Goal: Task Accomplishment & Management: Manage account settings

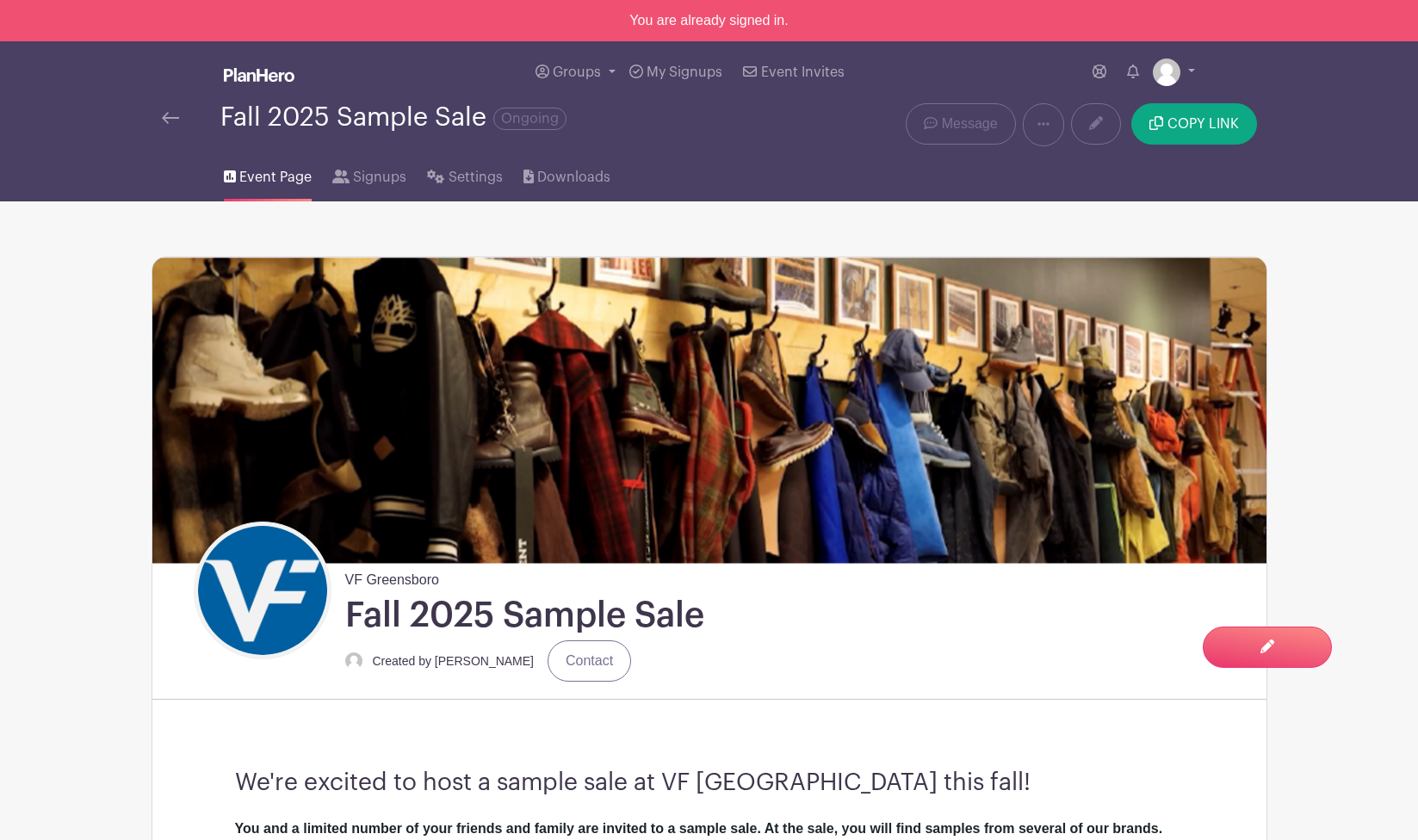
click at [175, 122] on img at bounding box center [170, 117] width 18 height 12
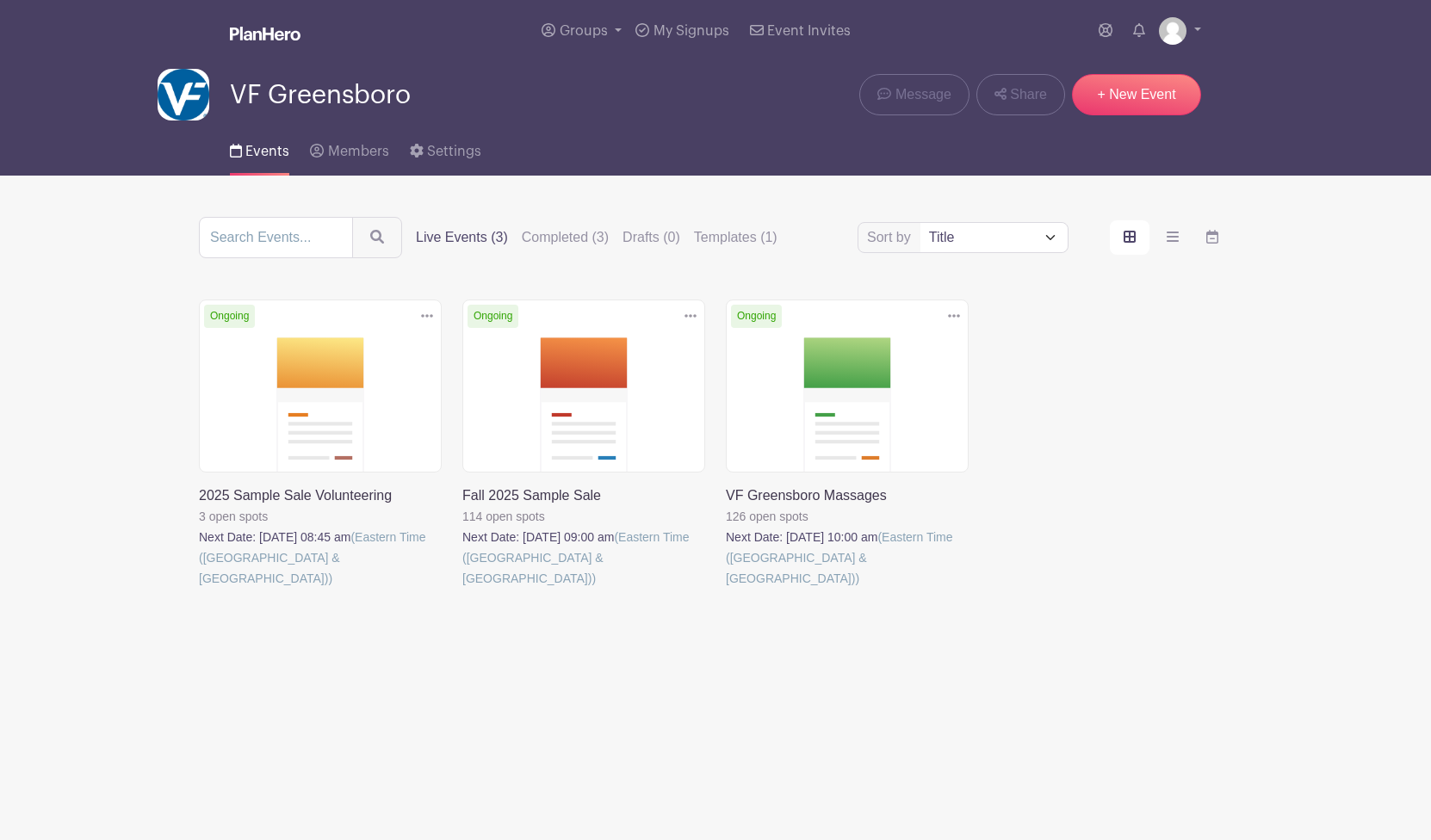
click at [463, 589] on link at bounding box center [463, 589] width 0 height 0
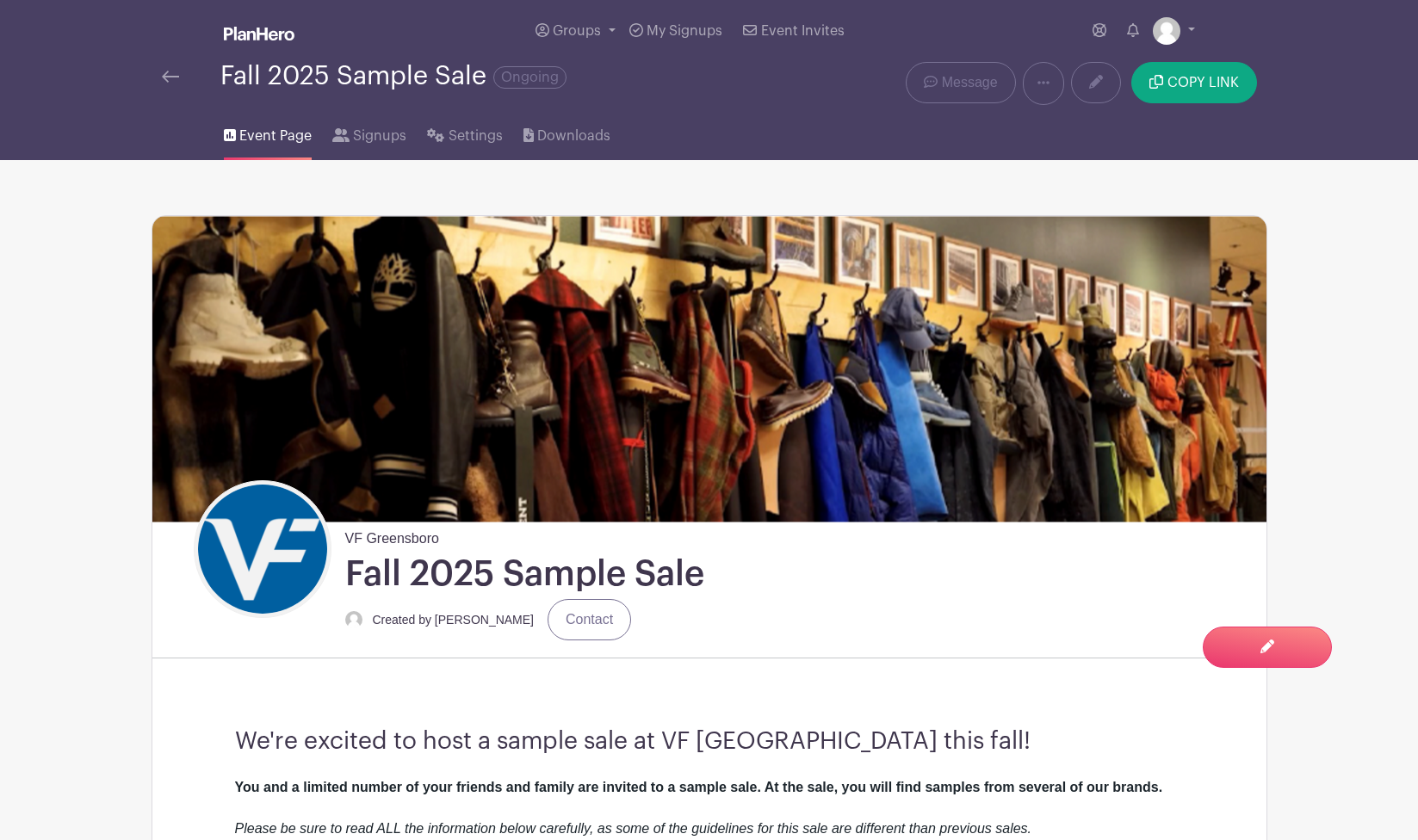
click at [179, 85] on div at bounding box center [190, 77] width 58 height 20
click at [175, 74] on img at bounding box center [170, 76] width 18 height 12
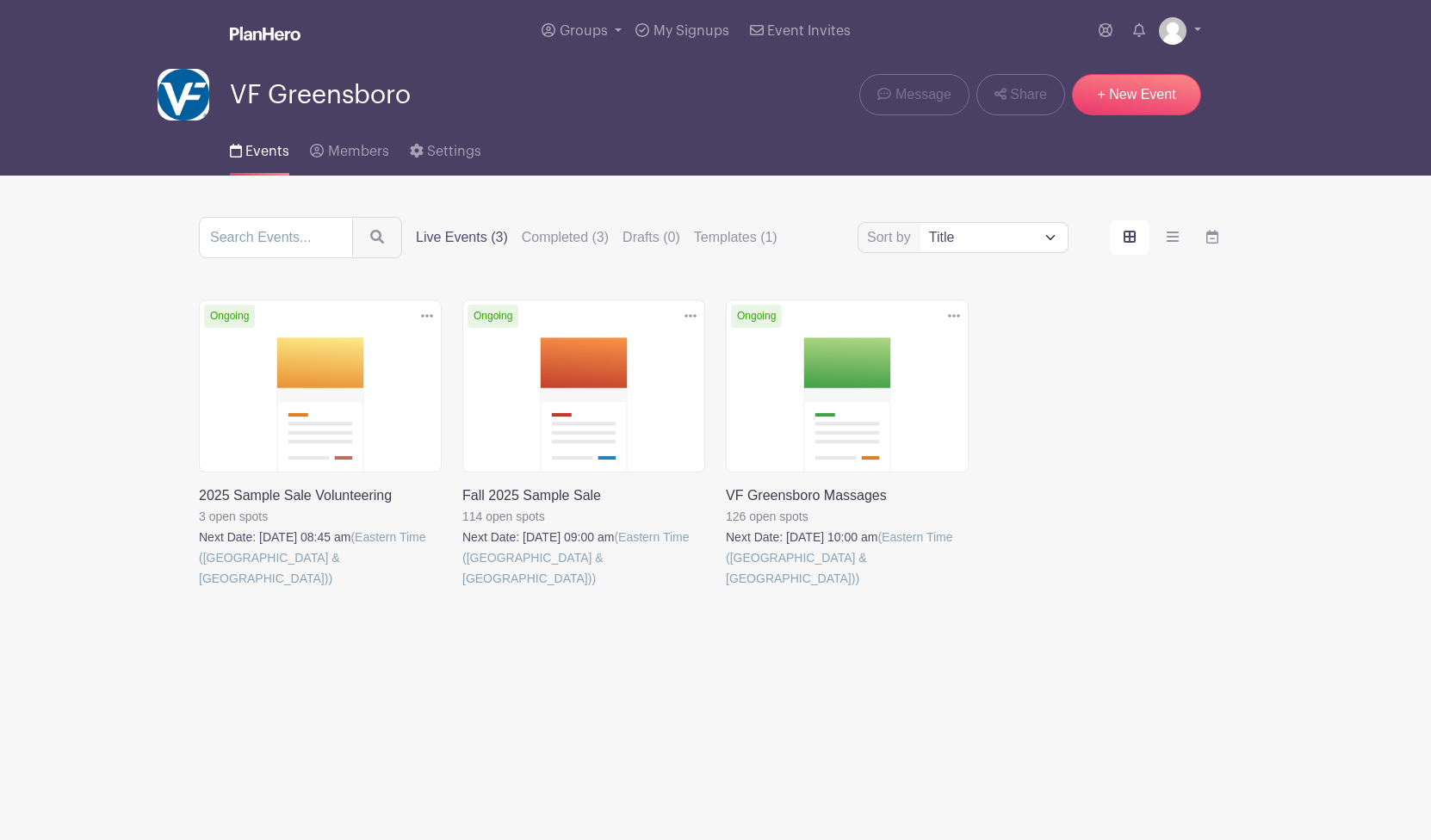
click at [198, 589] on link at bounding box center [198, 589] width 0 height 0
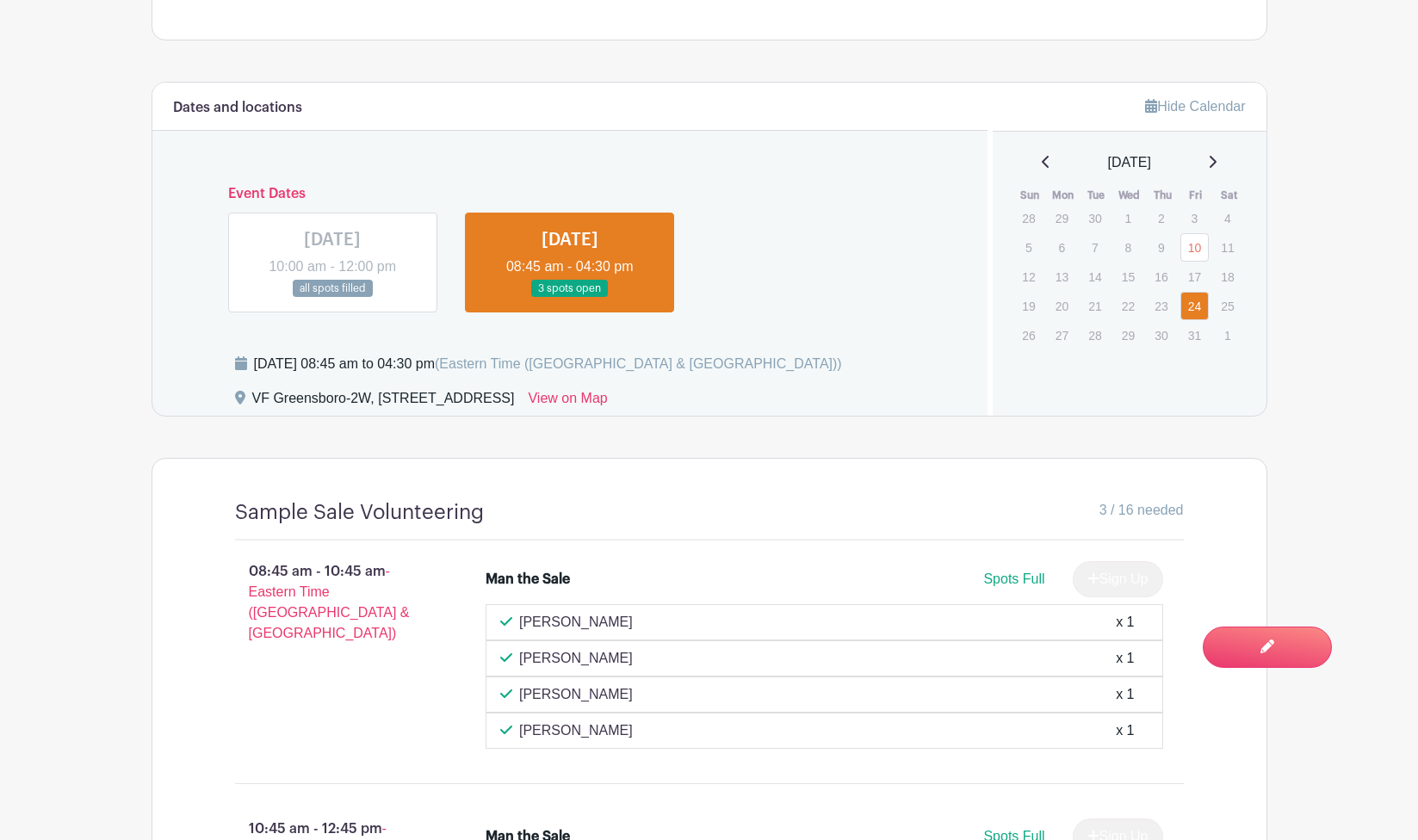
scroll to position [822, 0]
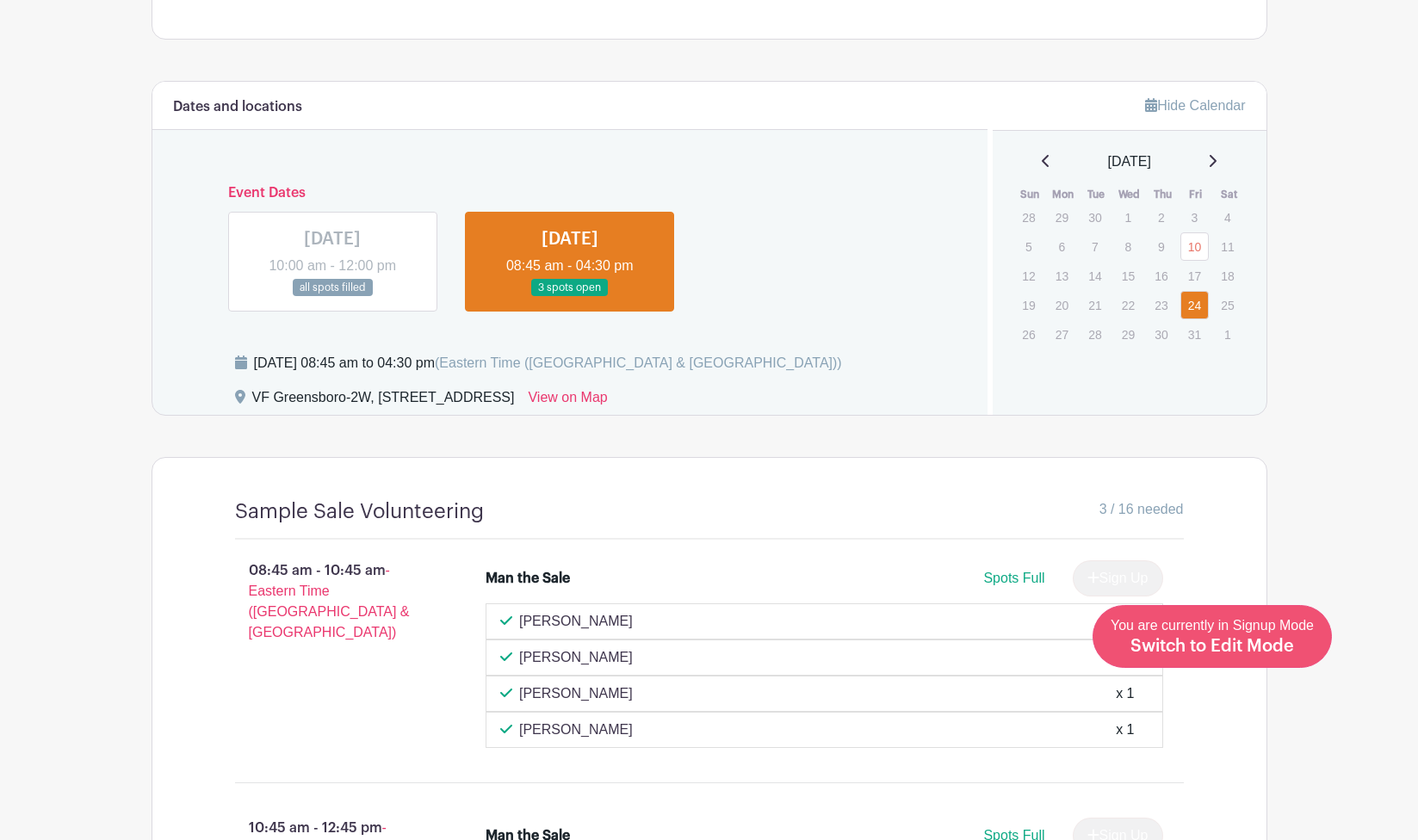
click at [1249, 657] on div "You are currently in Signup Mode Switch to Edit Mode" at bounding box center [1212, 637] width 203 height 42
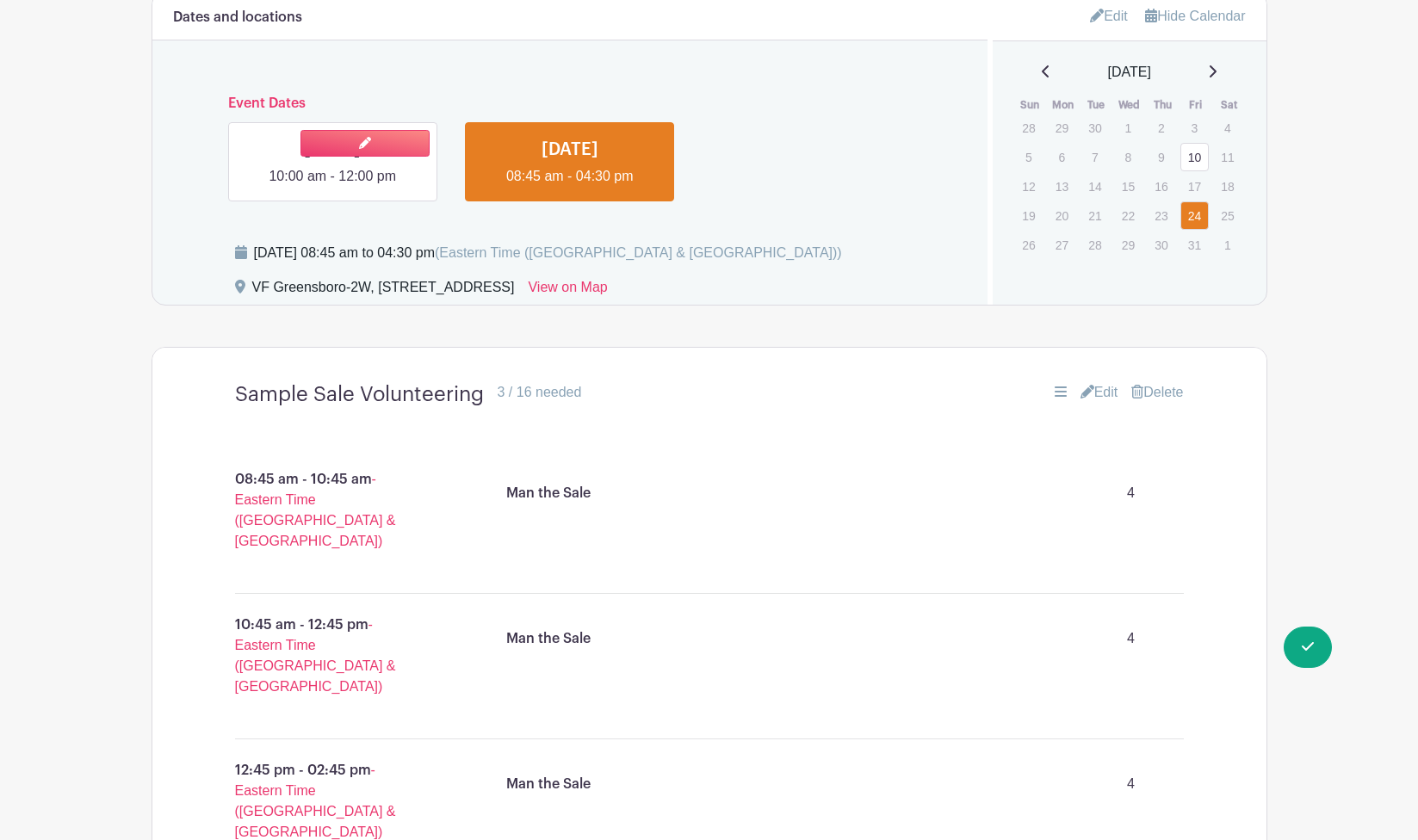
scroll to position [954, 0]
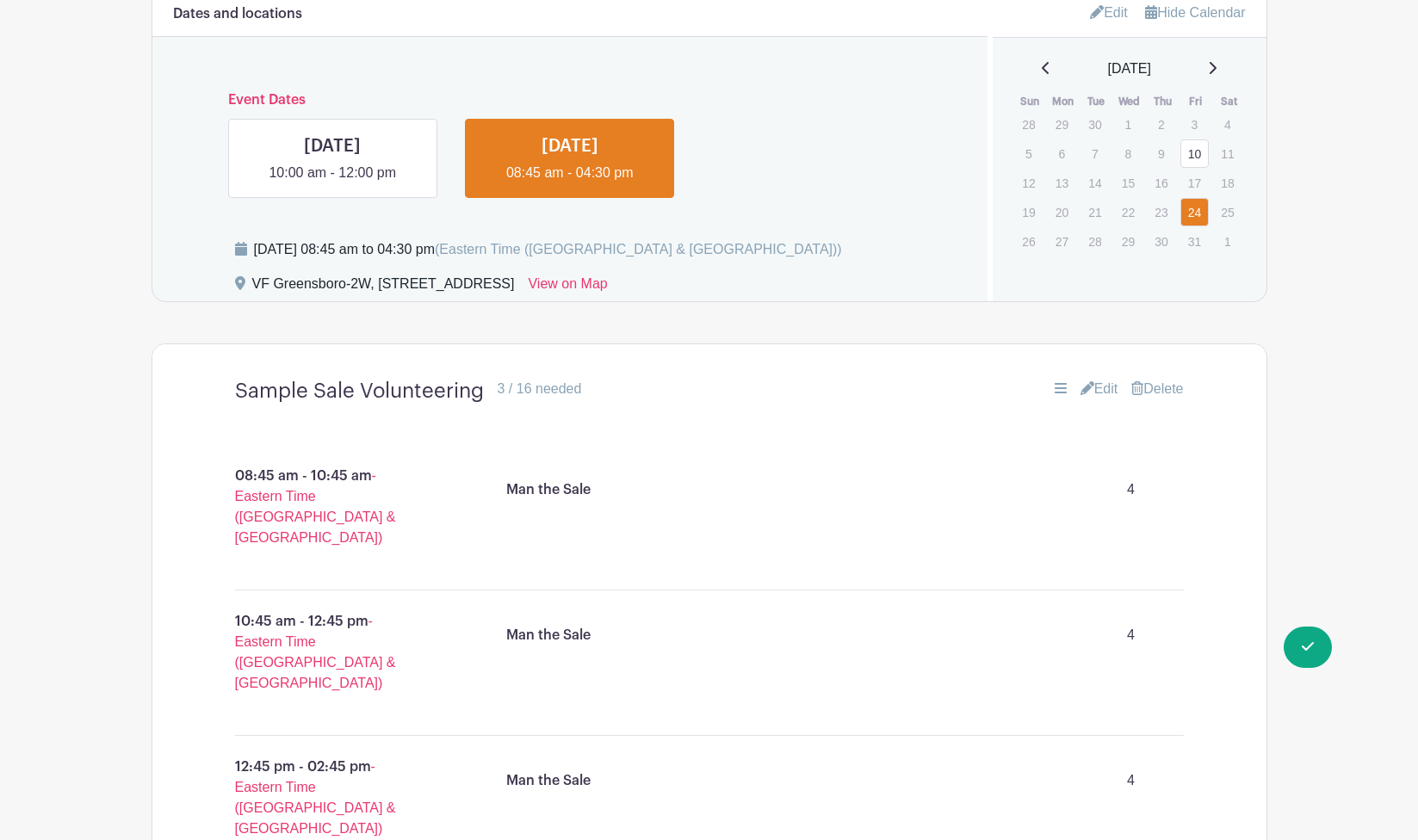
click at [1106, 14] on link "Edit" at bounding box center [1109, 12] width 38 height 29
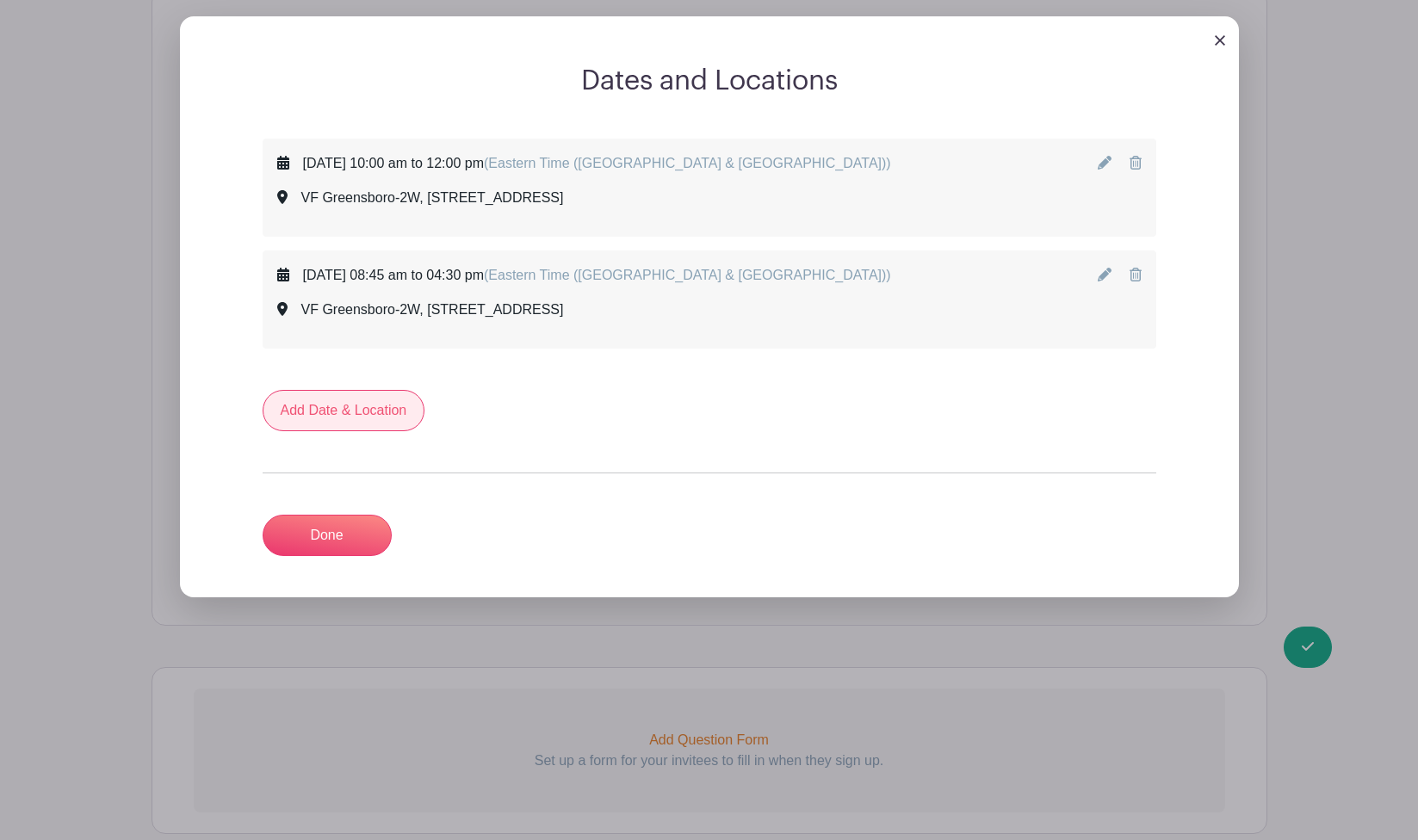
click at [326, 405] on link "Add Date & Location" at bounding box center [343, 410] width 162 height 42
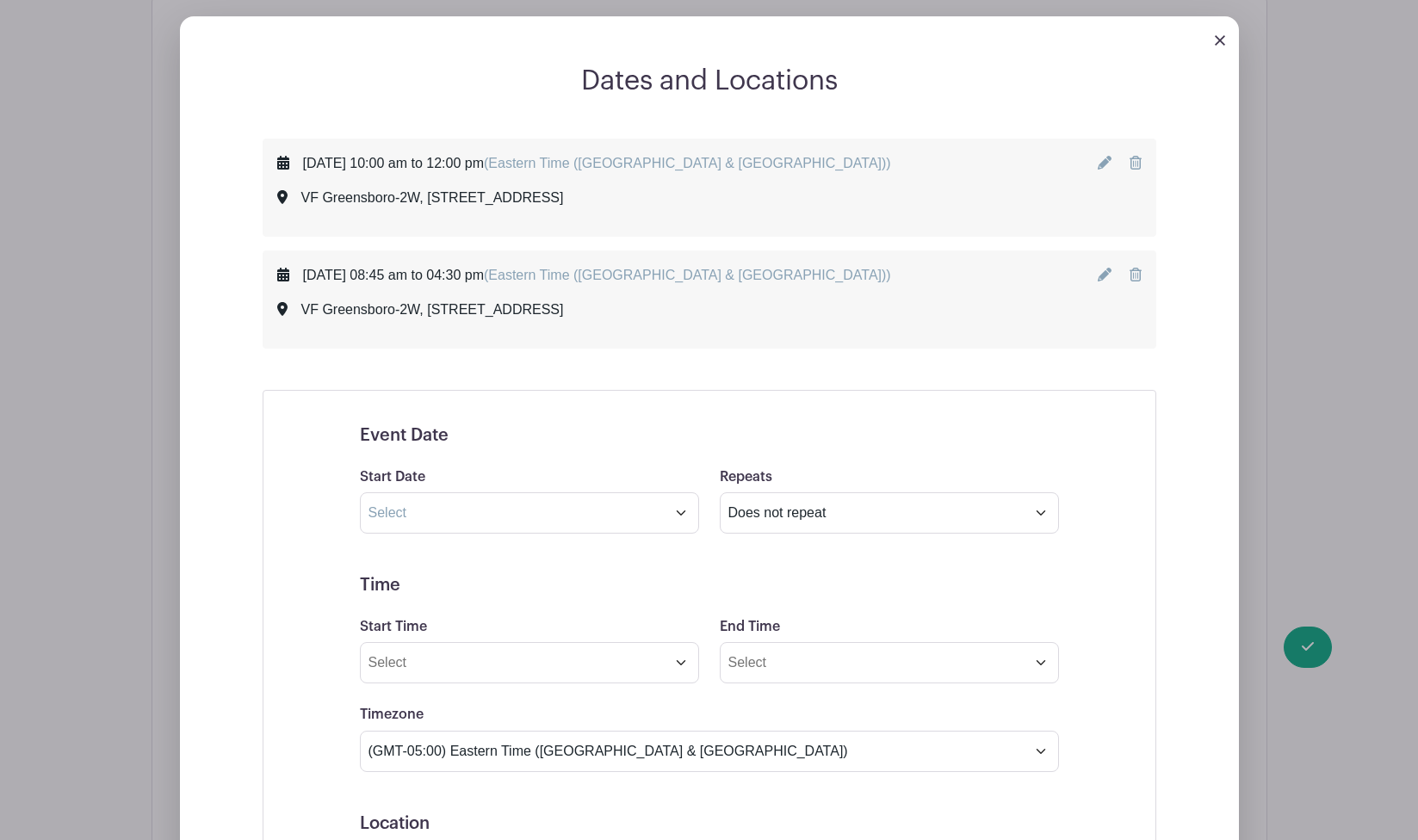
scroll to position [1097, 0]
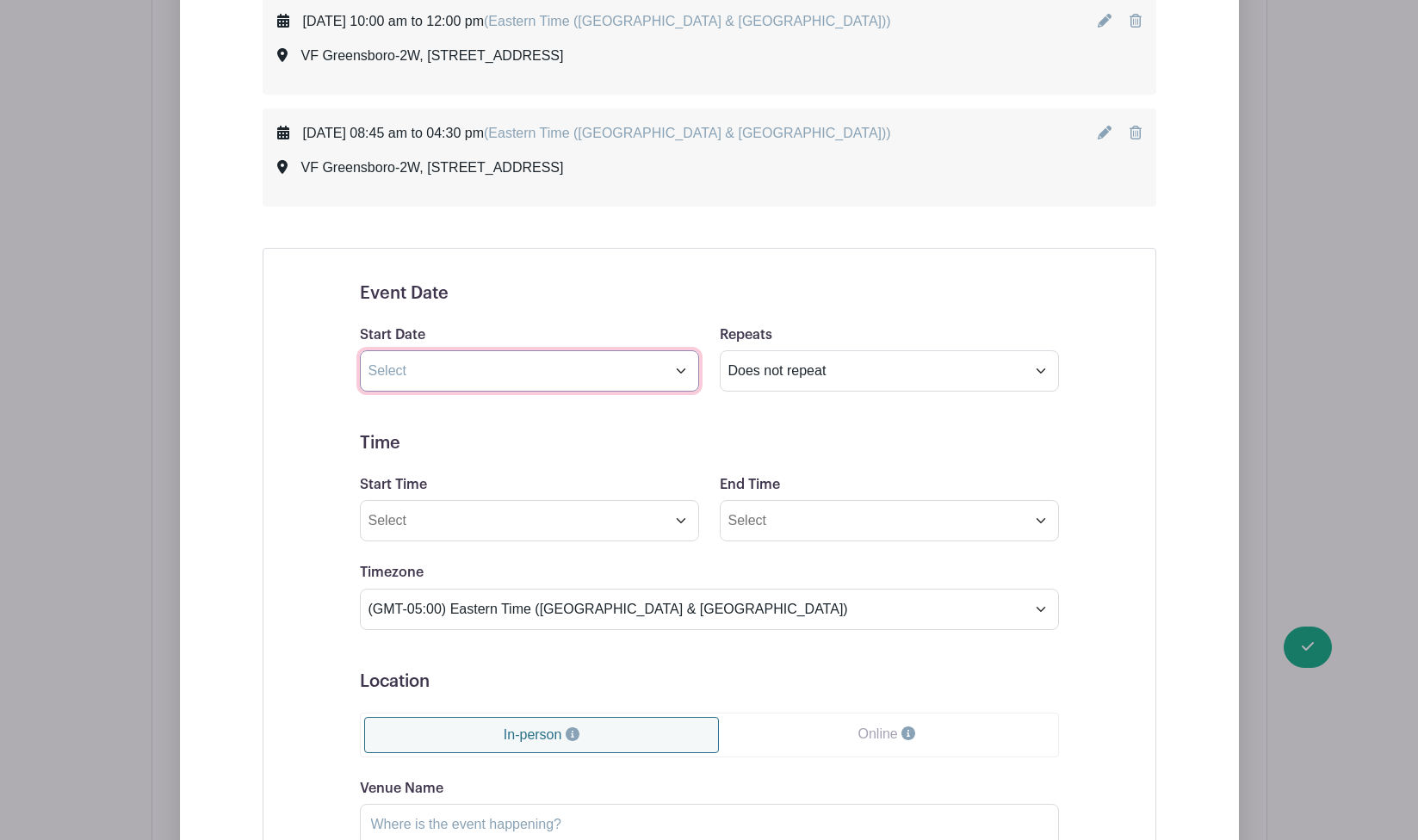
click at [625, 360] on input "text" at bounding box center [529, 371] width 339 height 42
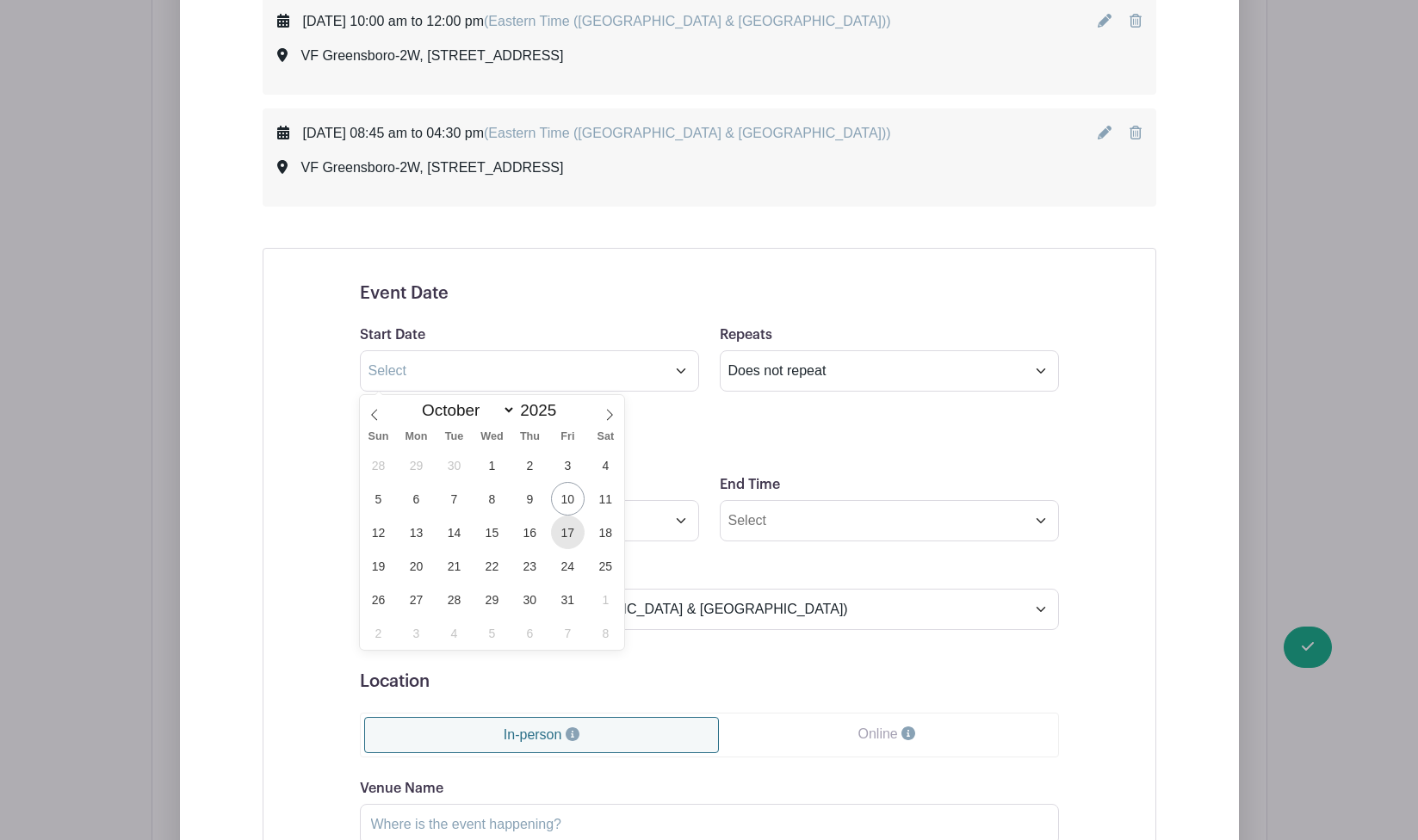
click at [566, 541] on span "17" at bounding box center [568, 533] width 33 height 33
type input "[DATE]"
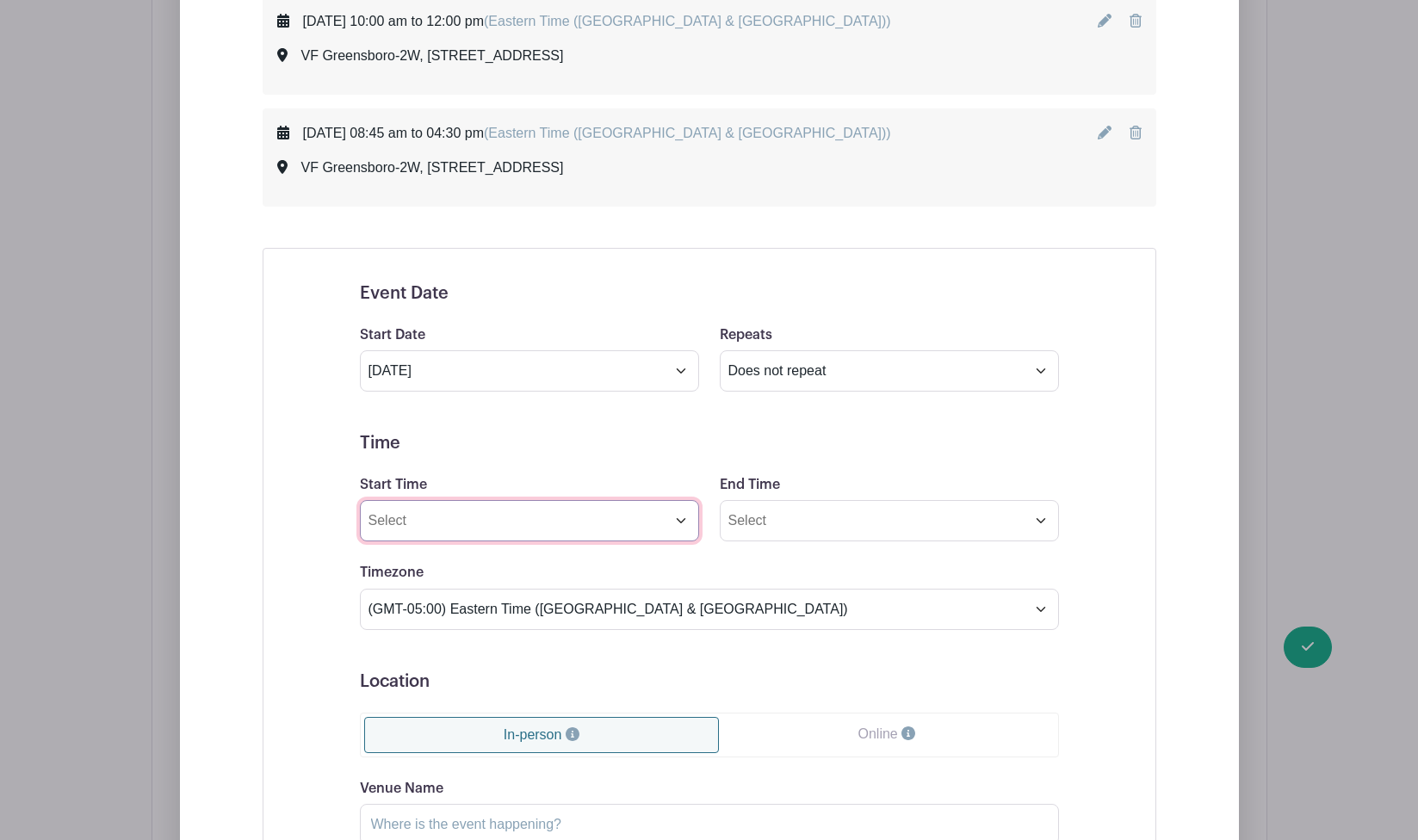
click at [517, 541] on input "Start Time" at bounding box center [529, 521] width 339 height 42
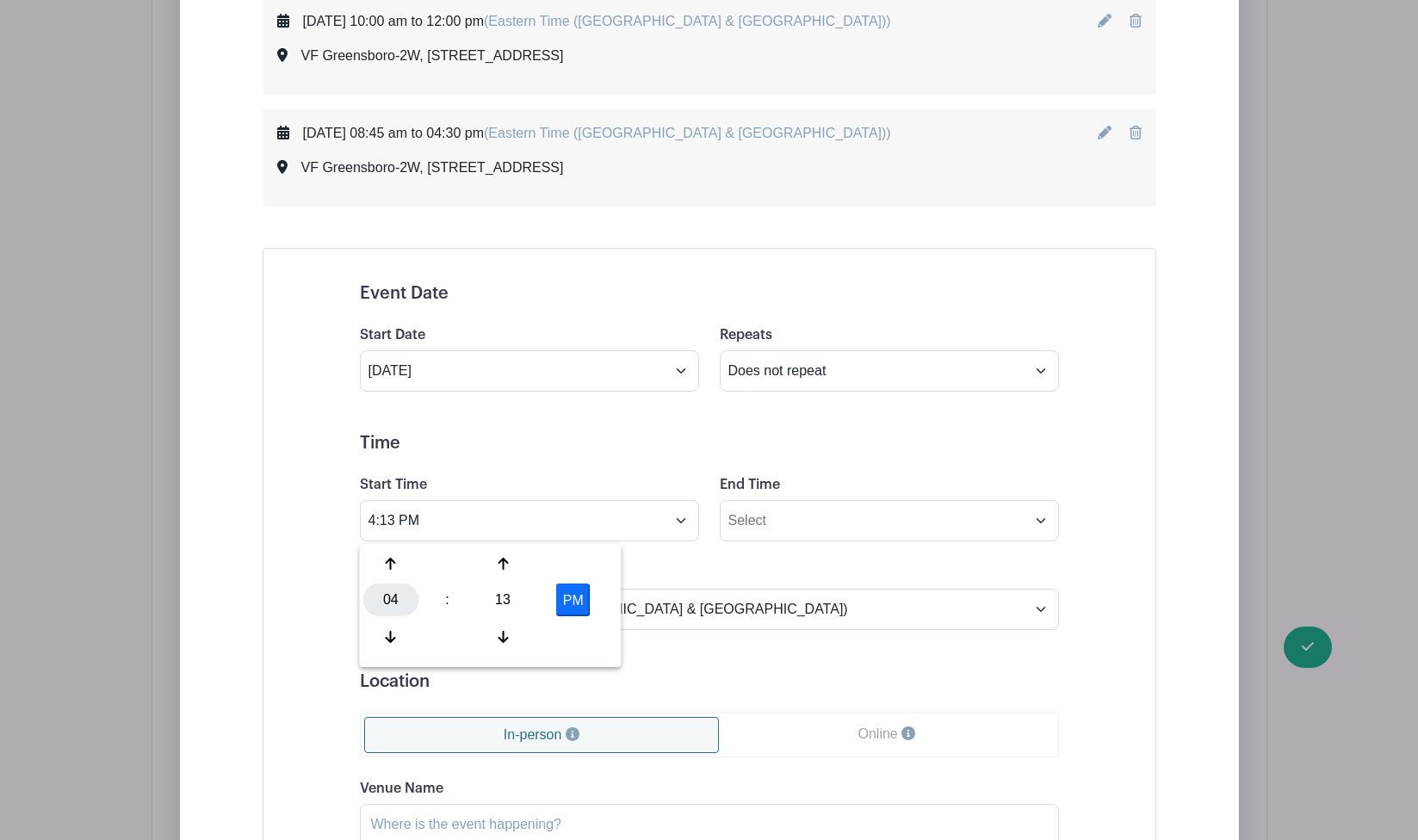
click at [377, 598] on div "04" at bounding box center [391, 599] width 56 height 32
click at [519, 635] on div "10" at bounding box center [520, 636] width 57 height 32
click at [499, 596] on div "13" at bounding box center [503, 599] width 56 height 32
click at [392, 557] on div "00" at bounding box center [392, 563] width 57 height 32
click at [582, 606] on button "PM" at bounding box center [572, 599] width 34 height 32
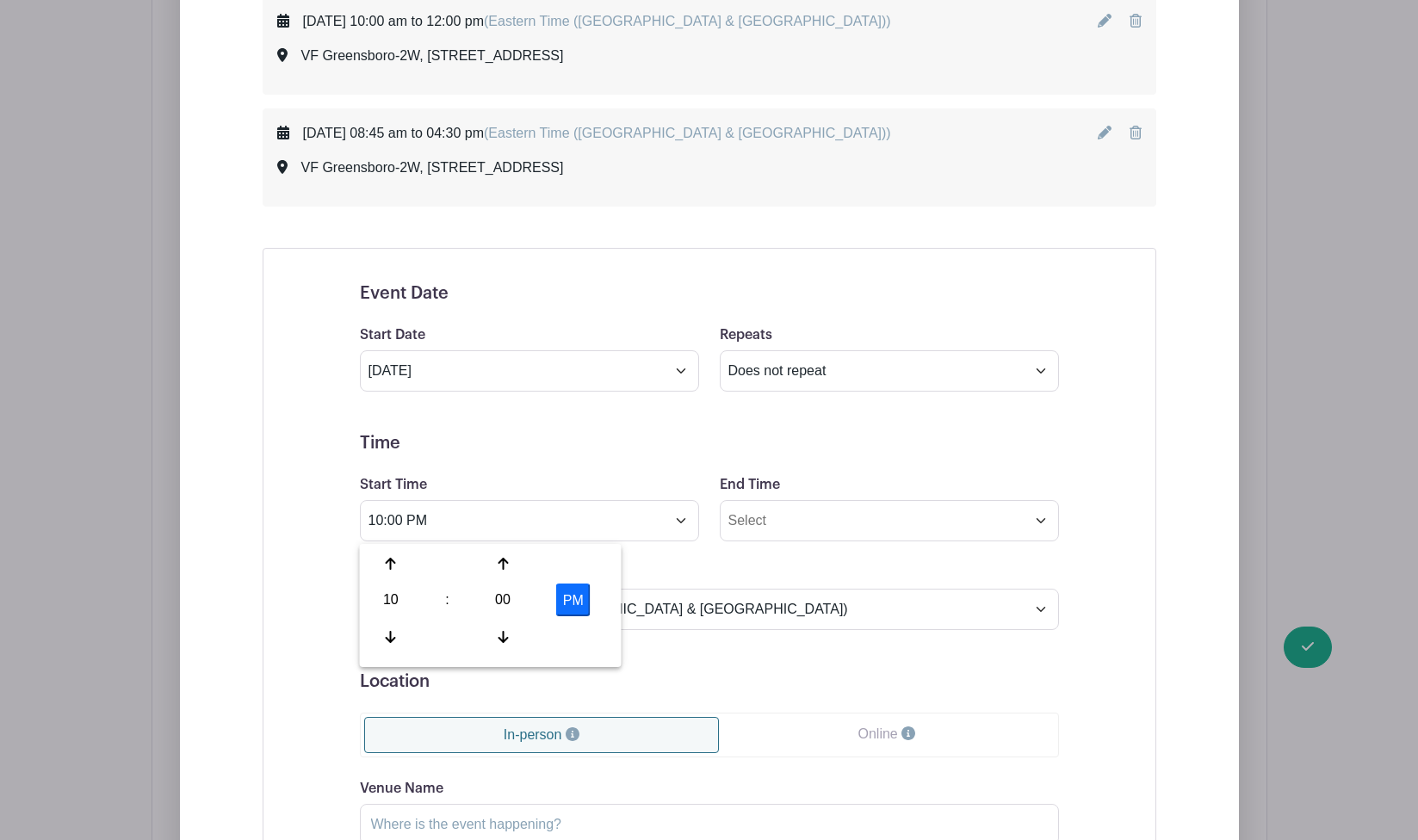
type input "10:00 AM"
click at [775, 524] on input "End Time" at bounding box center [889, 521] width 339 height 42
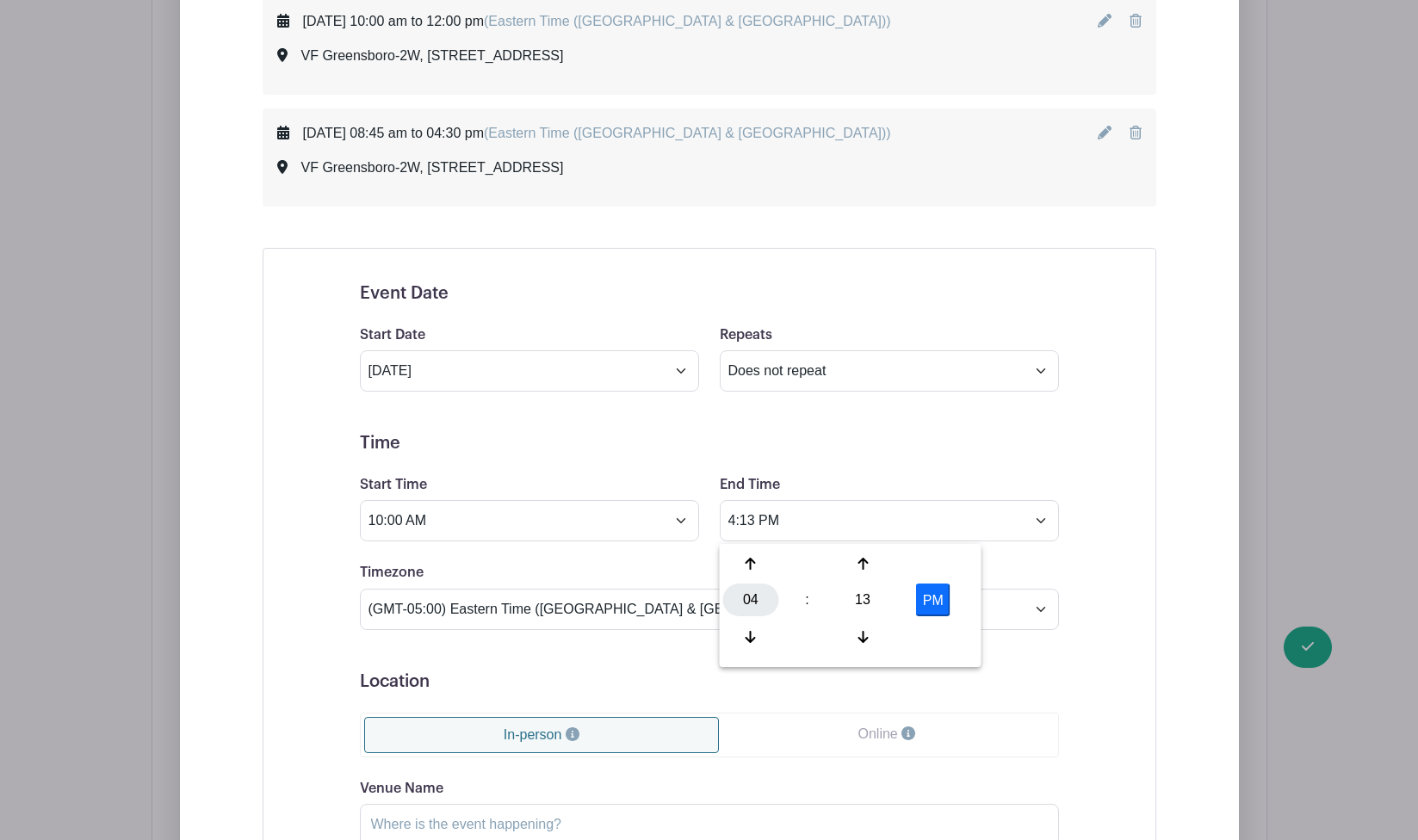
click at [760, 605] on div "04" at bounding box center [751, 599] width 56 height 32
click at [749, 562] on div "12" at bounding box center [751, 563] width 57 height 32
click at [868, 602] on div "13" at bounding box center [863, 599] width 56 height 32
click at [740, 564] on div "00" at bounding box center [751, 563] width 57 height 32
type input "12:00 PM"
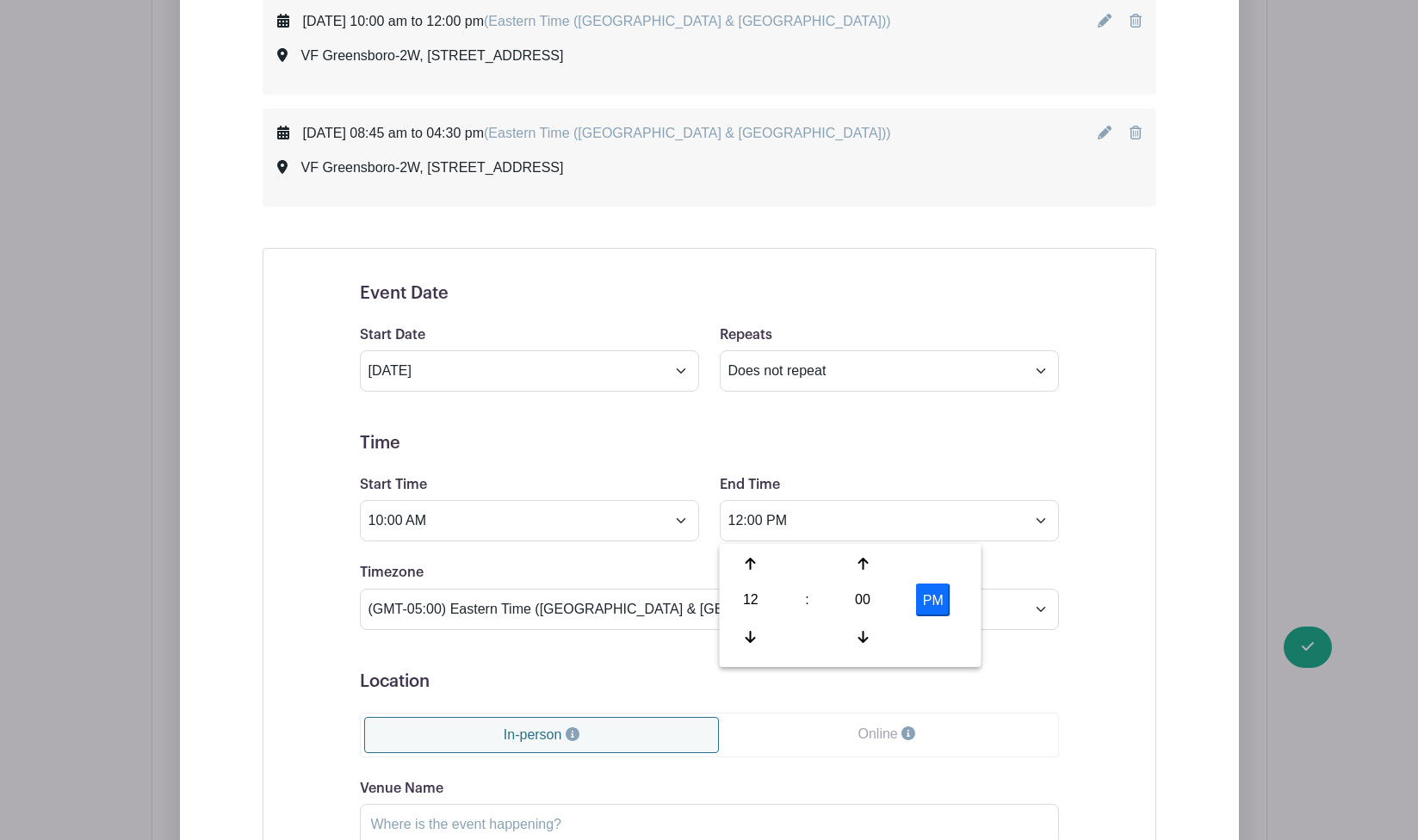
click at [851, 471] on form "Event Date Start Date [DATE] Repeats Does not repeat Daily Weekly Monthly on da…" at bounding box center [709, 694] width 699 height 822
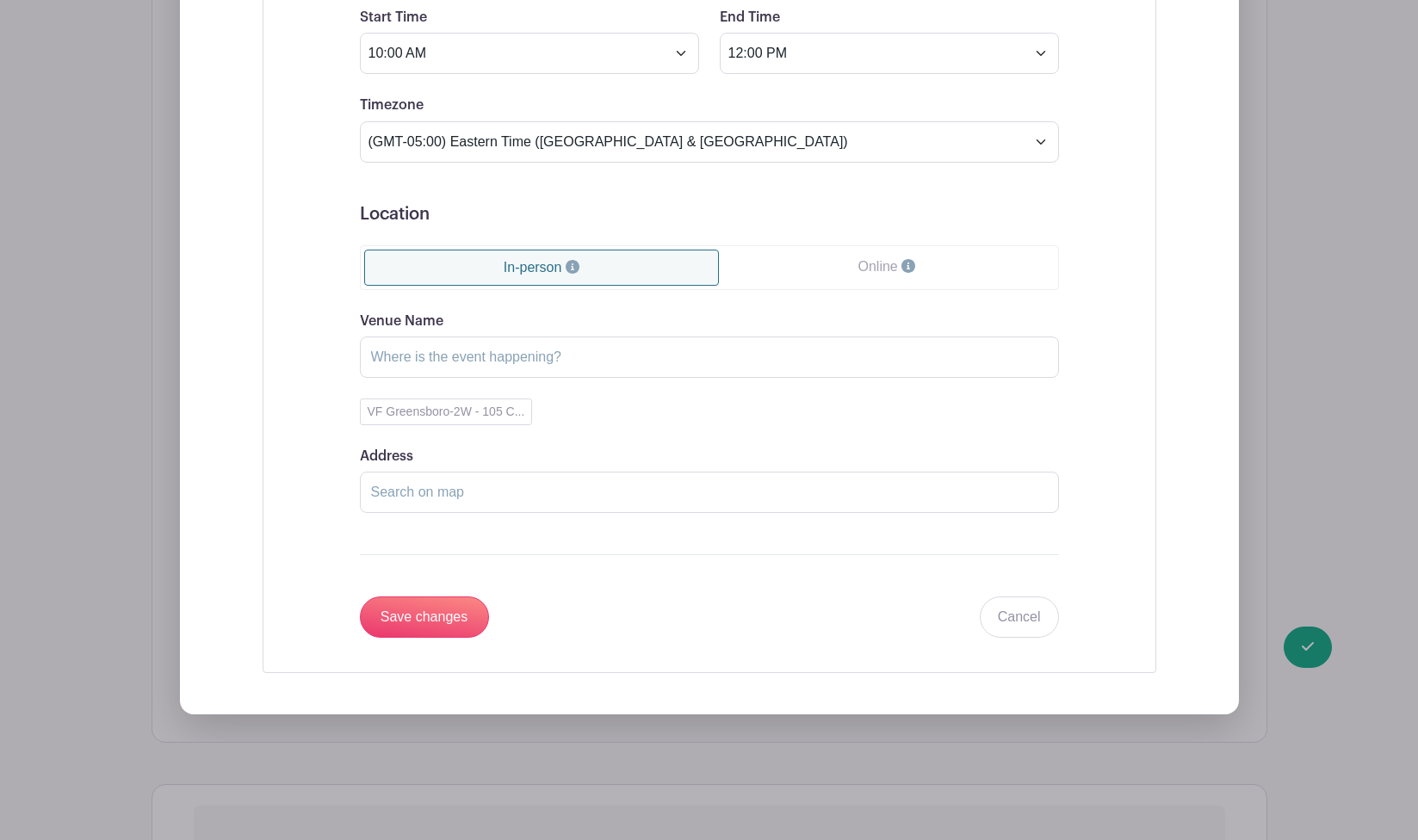
scroll to position [1588, 0]
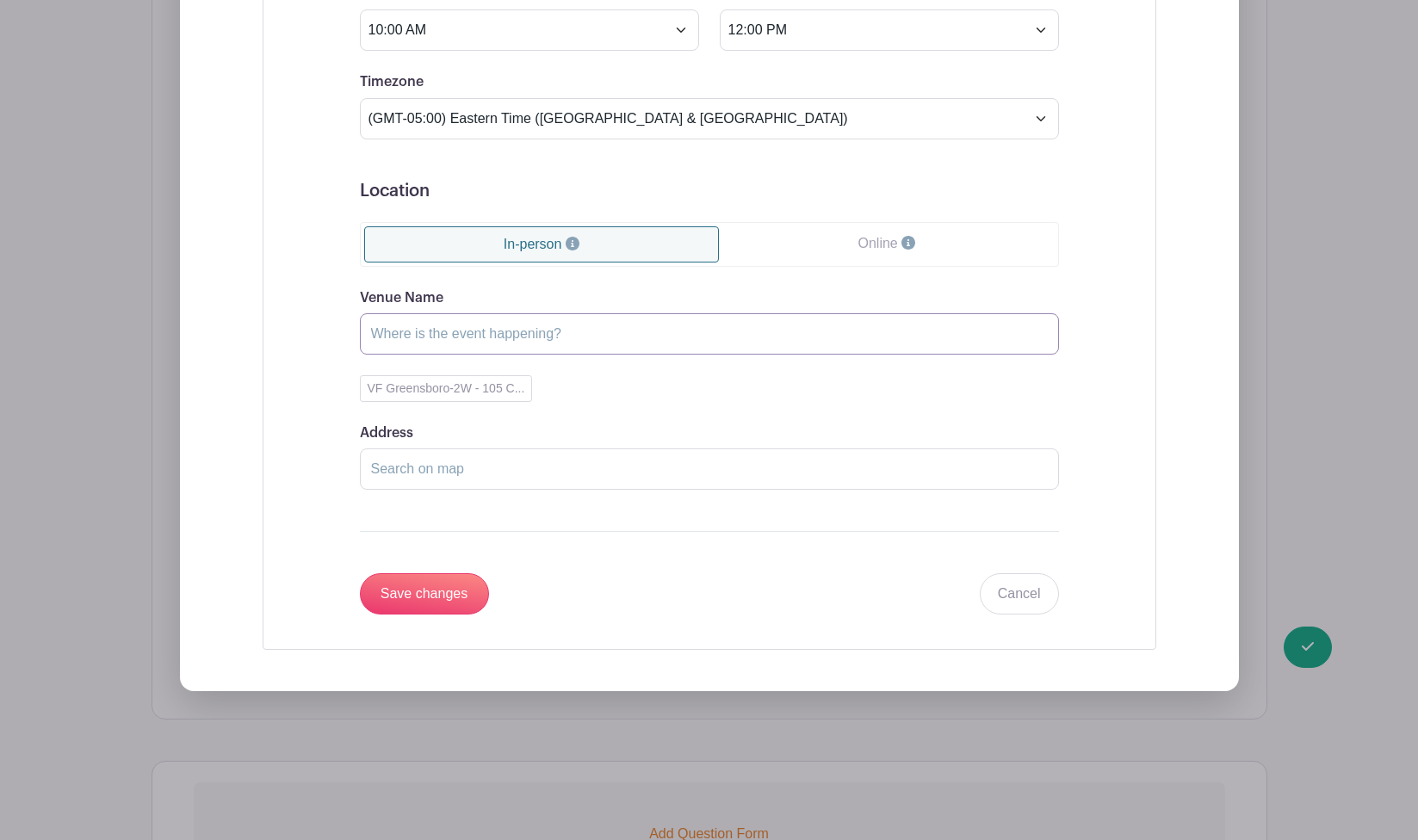
click at [586, 351] on input "Venue Name" at bounding box center [709, 333] width 699 height 42
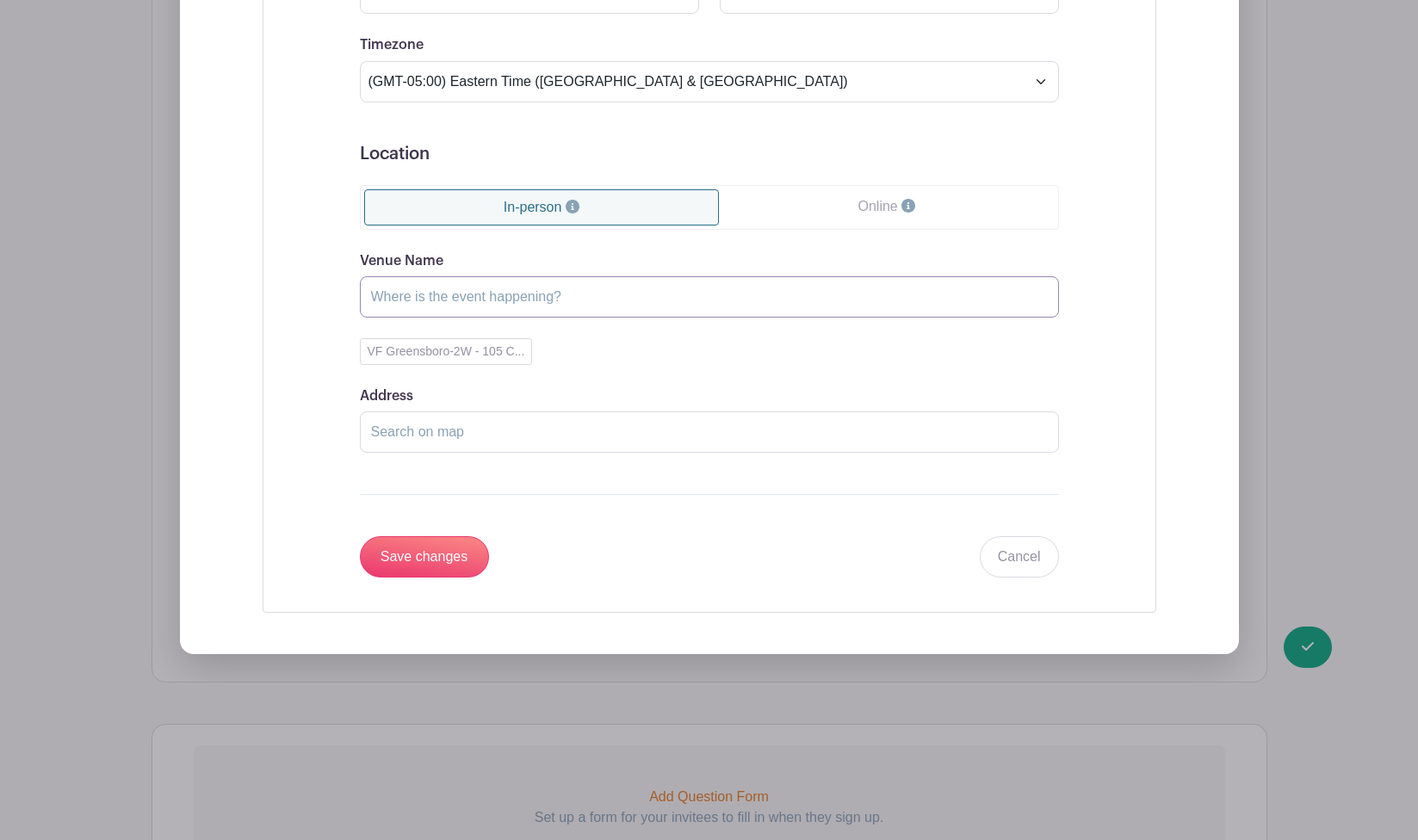
scroll to position [1679, 0]
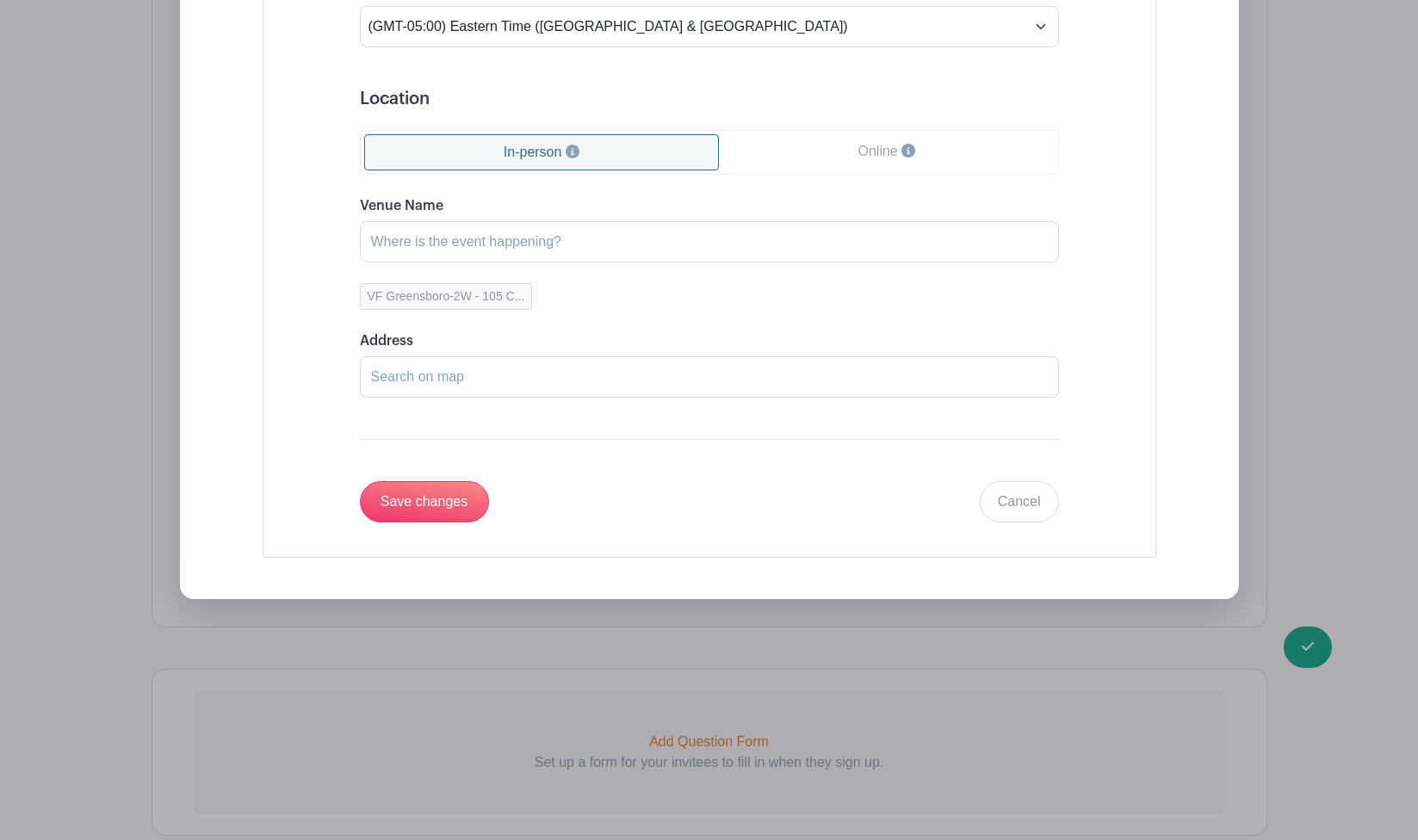
click at [482, 290] on button "VF Greensboro-2W - 105 C..." at bounding box center [446, 296] width 173 height 27
type input "VF Greensboro-2W"
type input "[STREET_ADDRESS]"
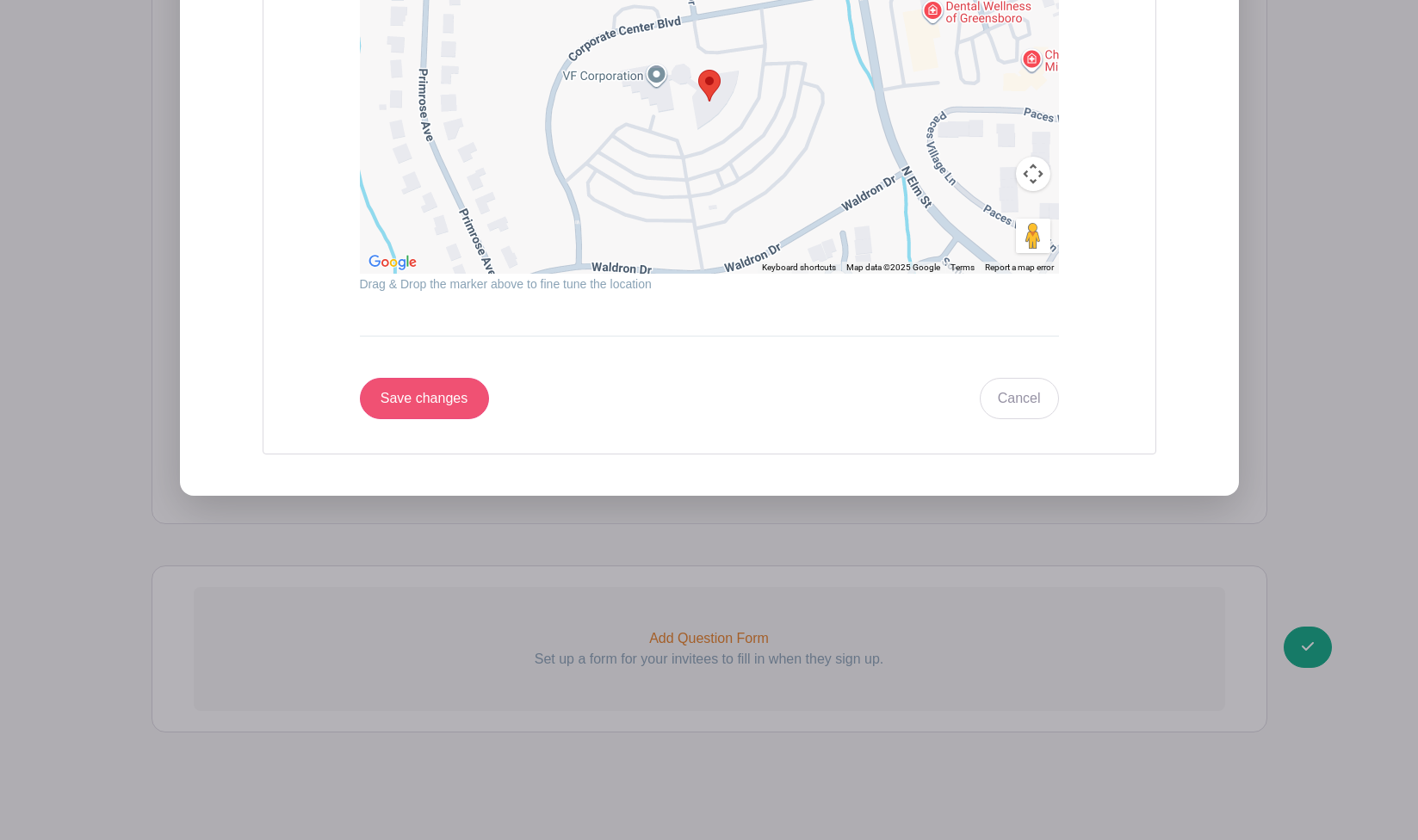
click at [440, 407] on input "Save changes" at bounding box center [425, 398] width 129 height 42
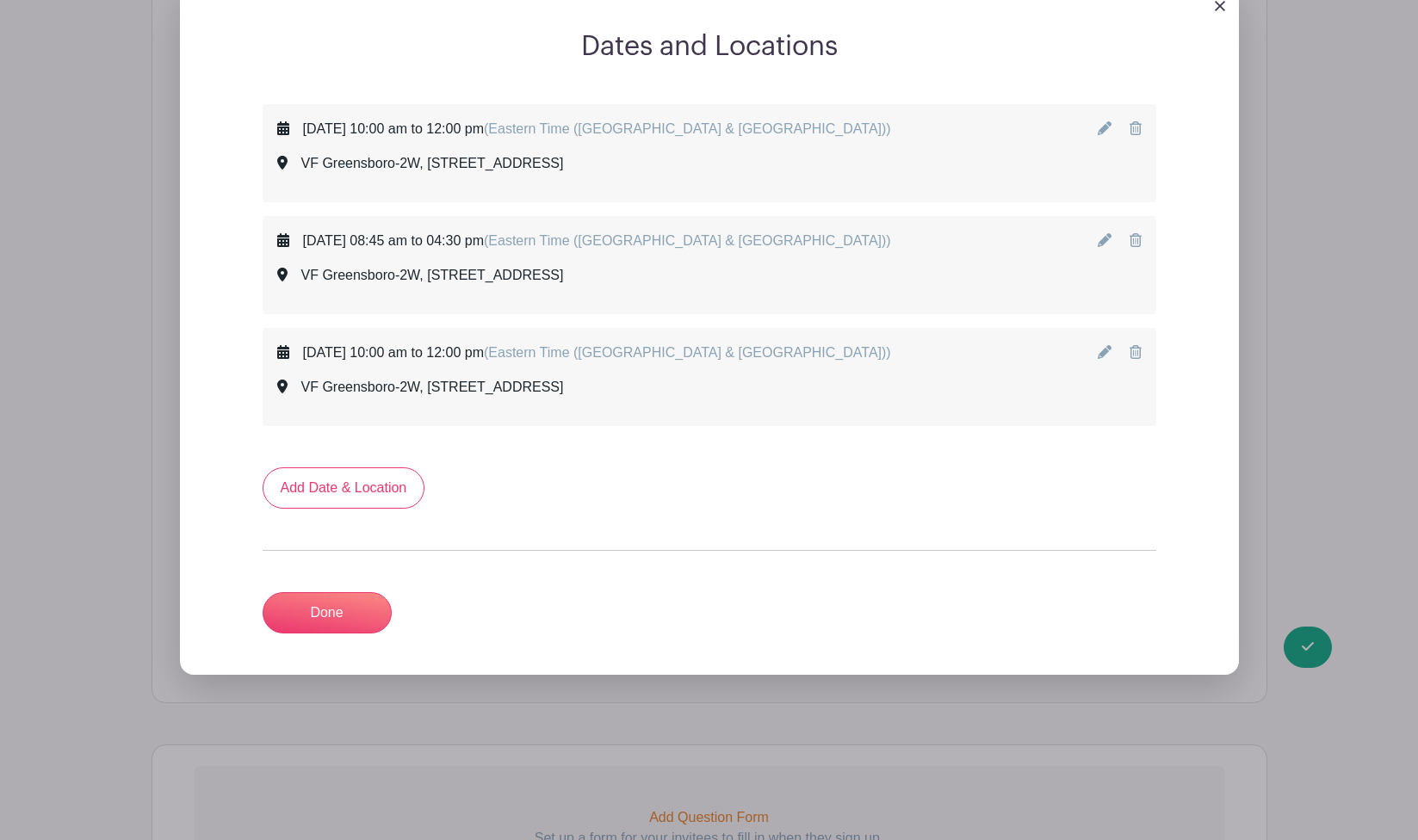
scroll to position [985, 0]
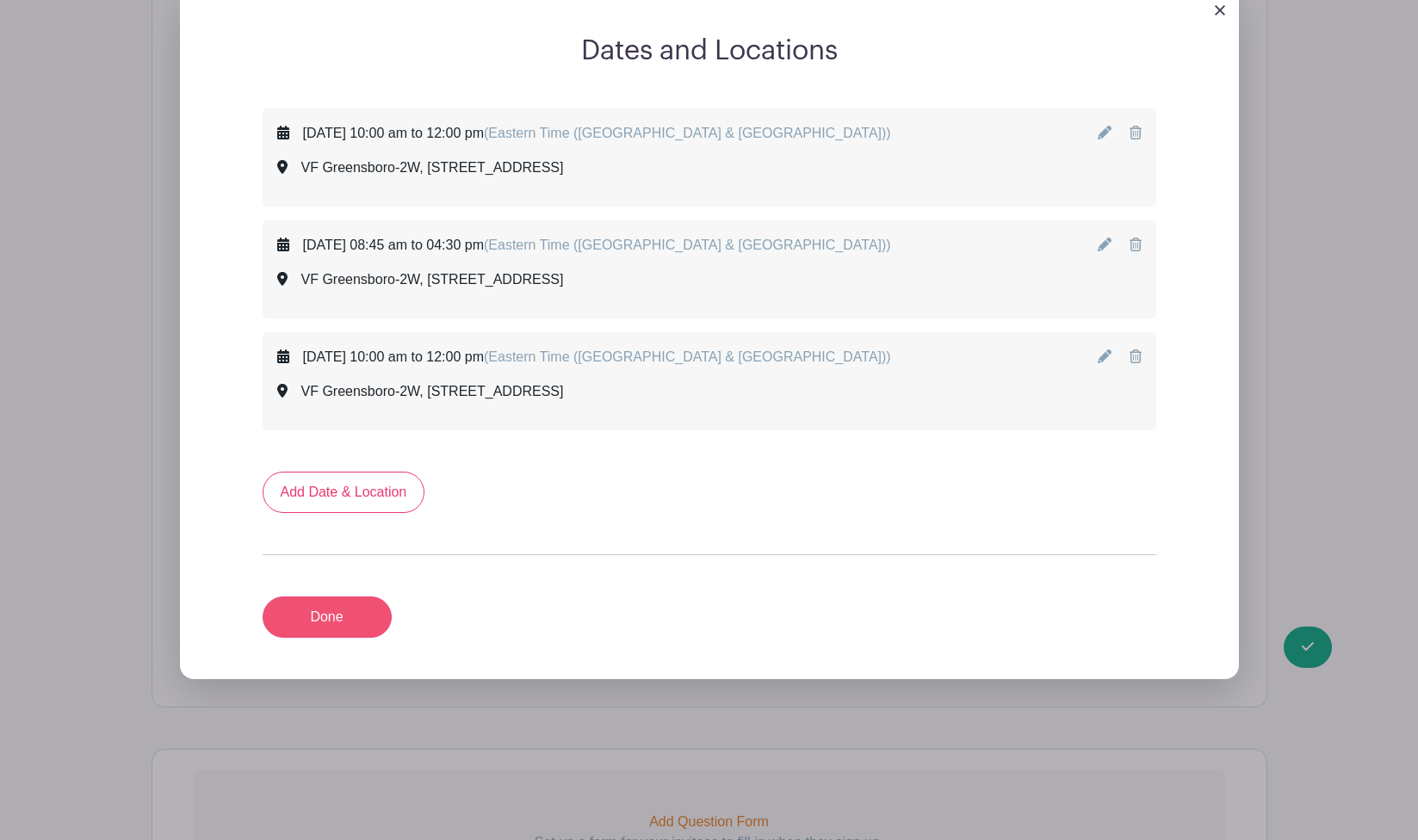
click at [354, 618] on link "Done" at bounding box center [327, 617] width 129 height 42
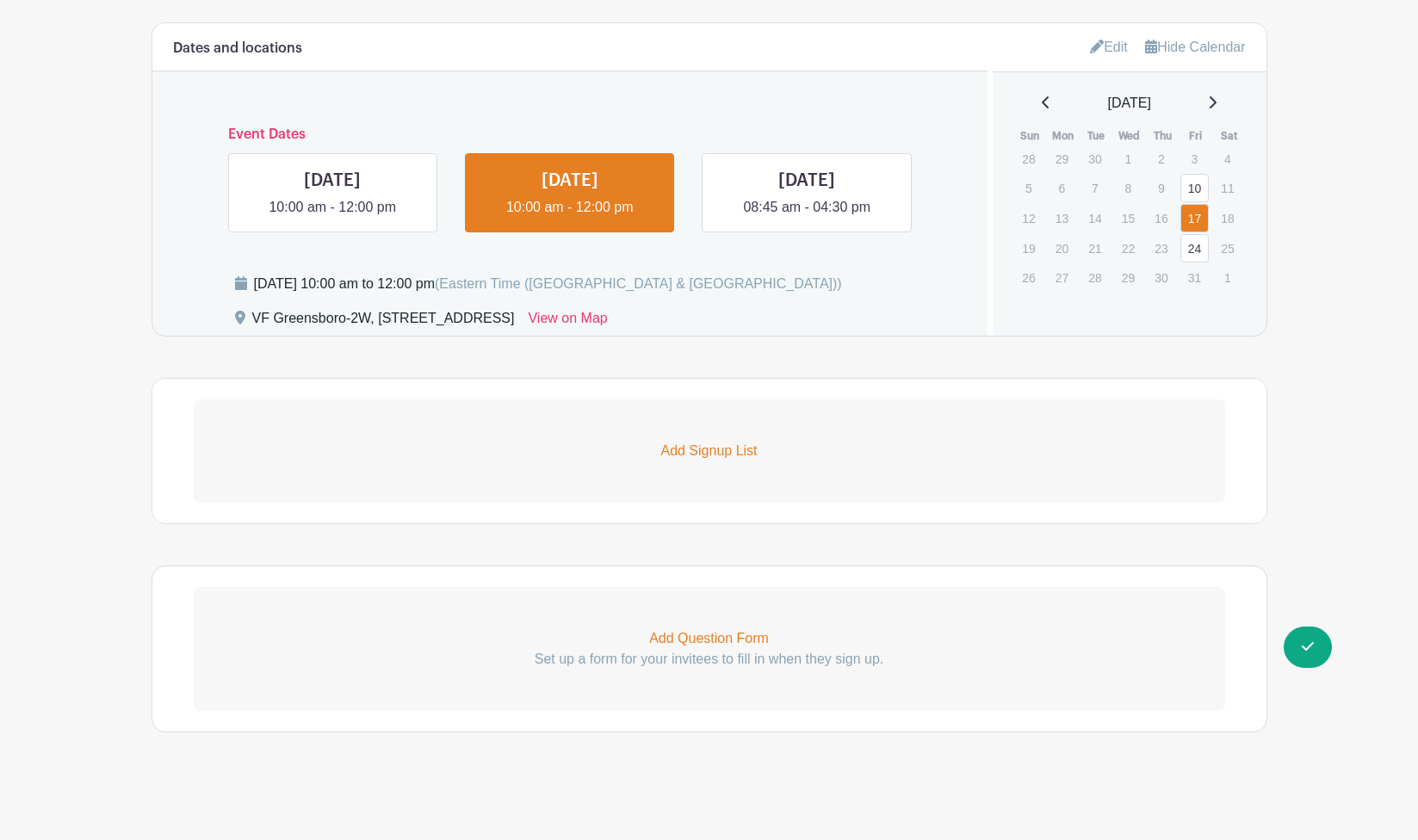
scroll to position [921, 0]
click at [699, 447] on p "Add Signup List" at bounding box center [709, 450] width 1031 height 20
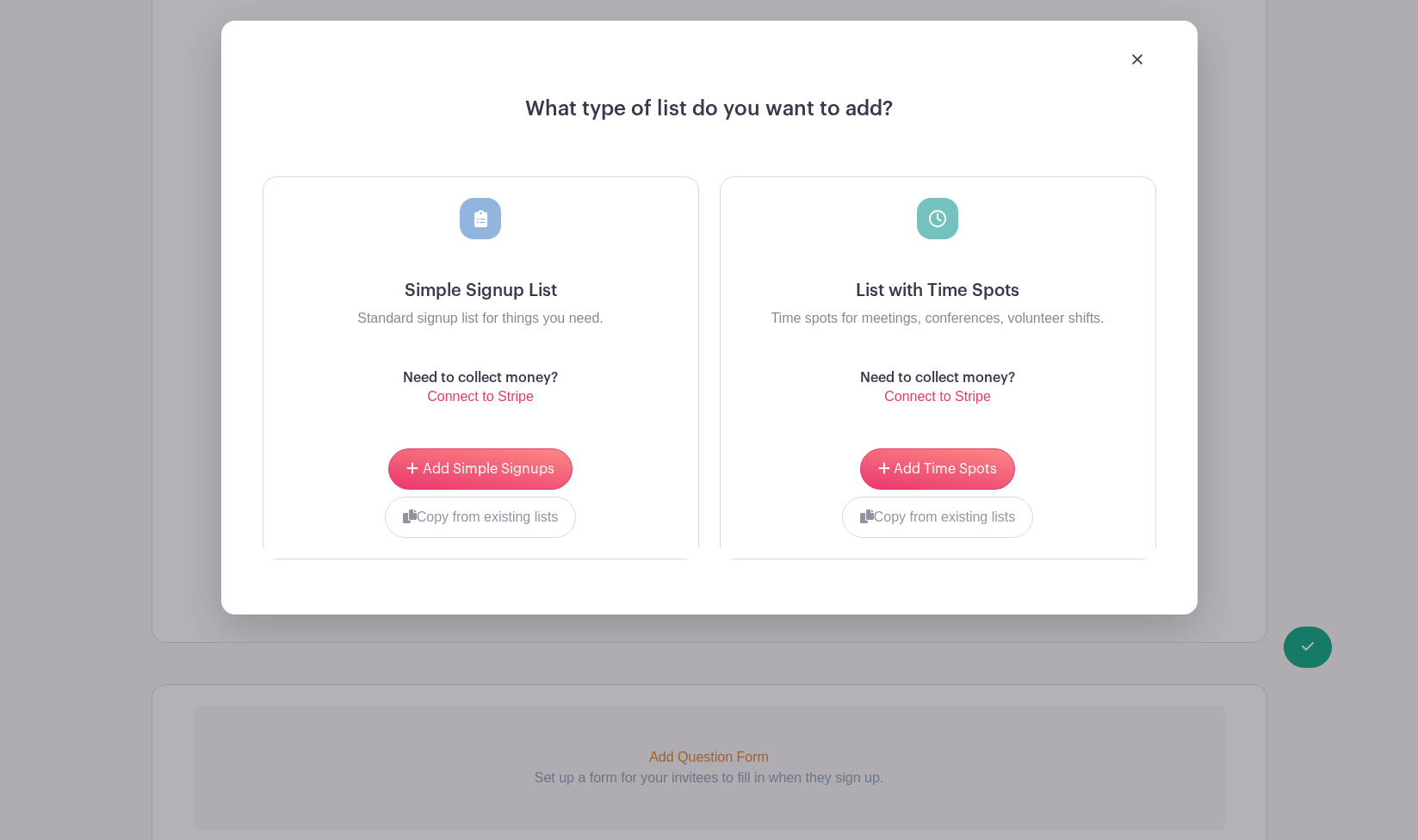
scroll to position [1351, 0]
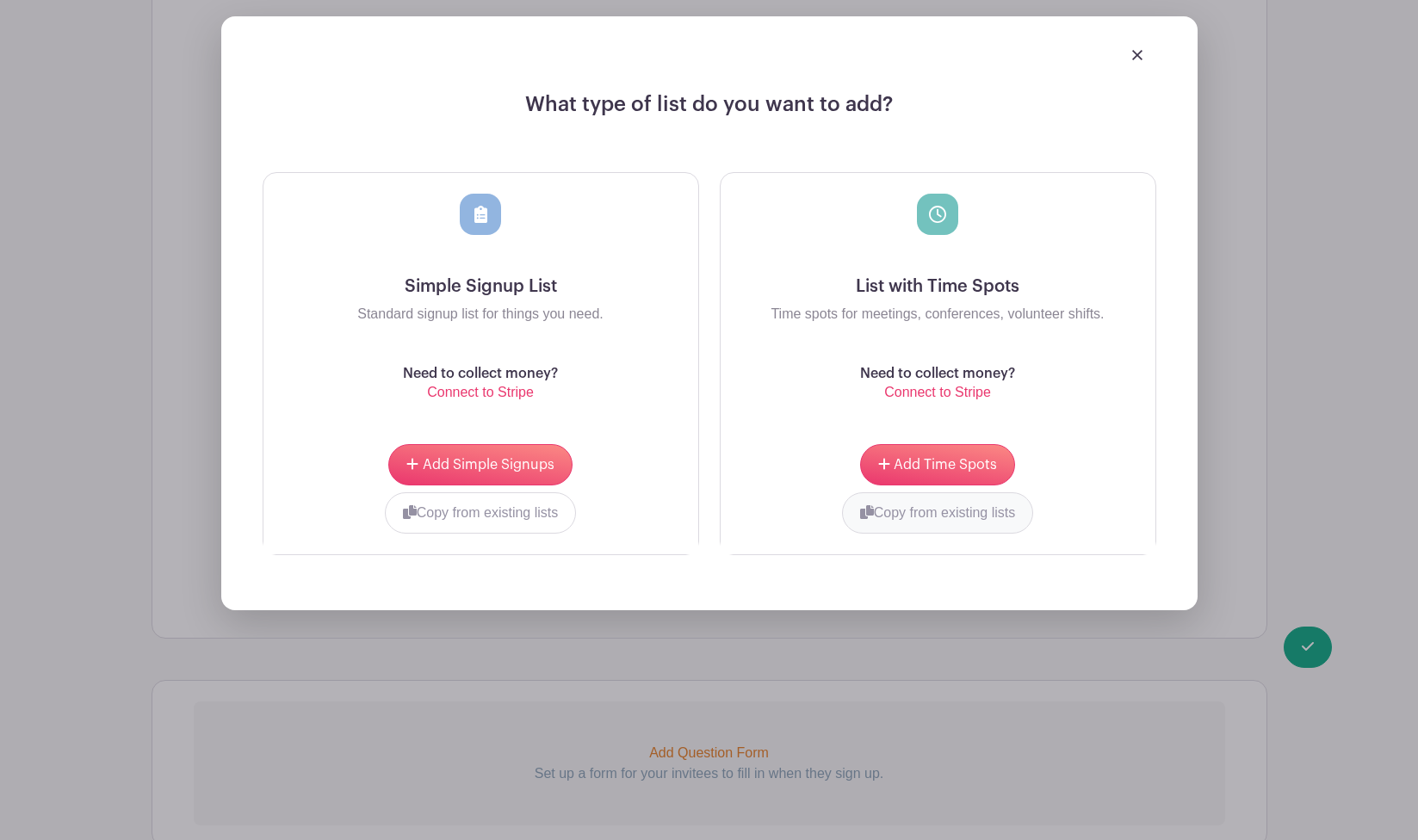
click at [948, 517] on button "Copy from existing lists" at bounding box center [938, 512] width 192 height 42
click at [955, 526] on div at bounding box center [872, 510] width 278 height 38
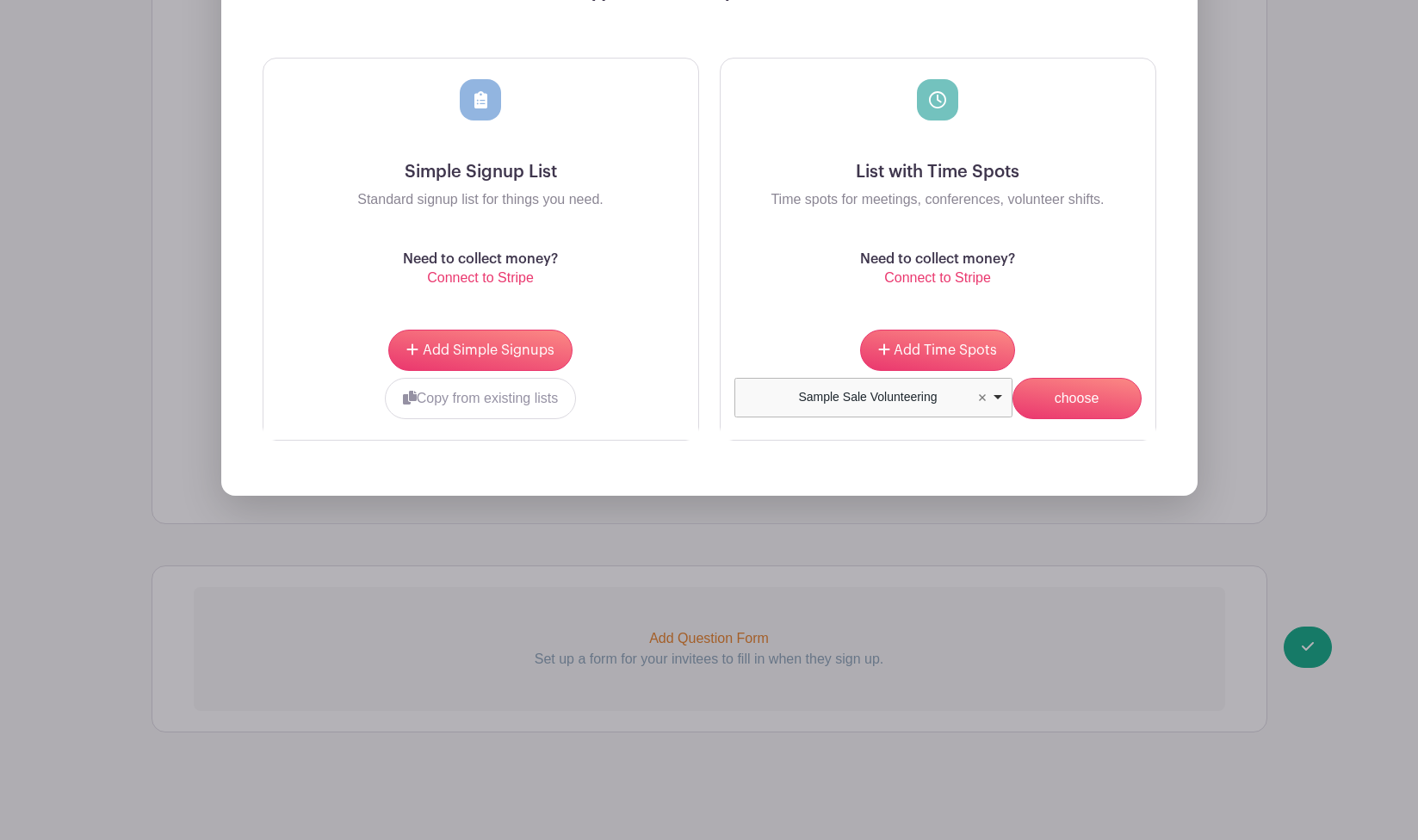
scroll to position [1467, 0]
click at [1067, 408] on input "choose" at bounding box center [1077, 398] width 129 height 42
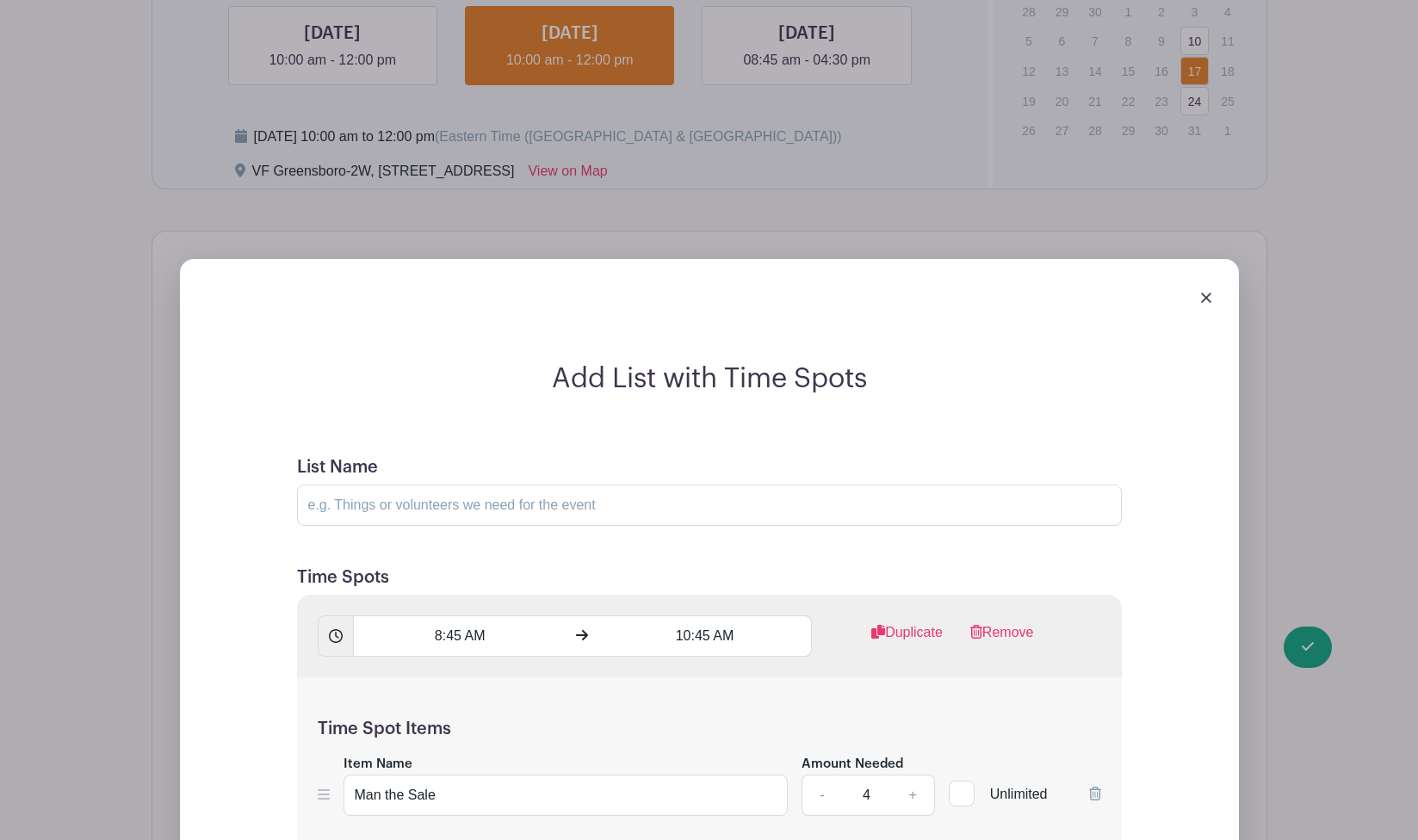
scroll to position [1200, 0]
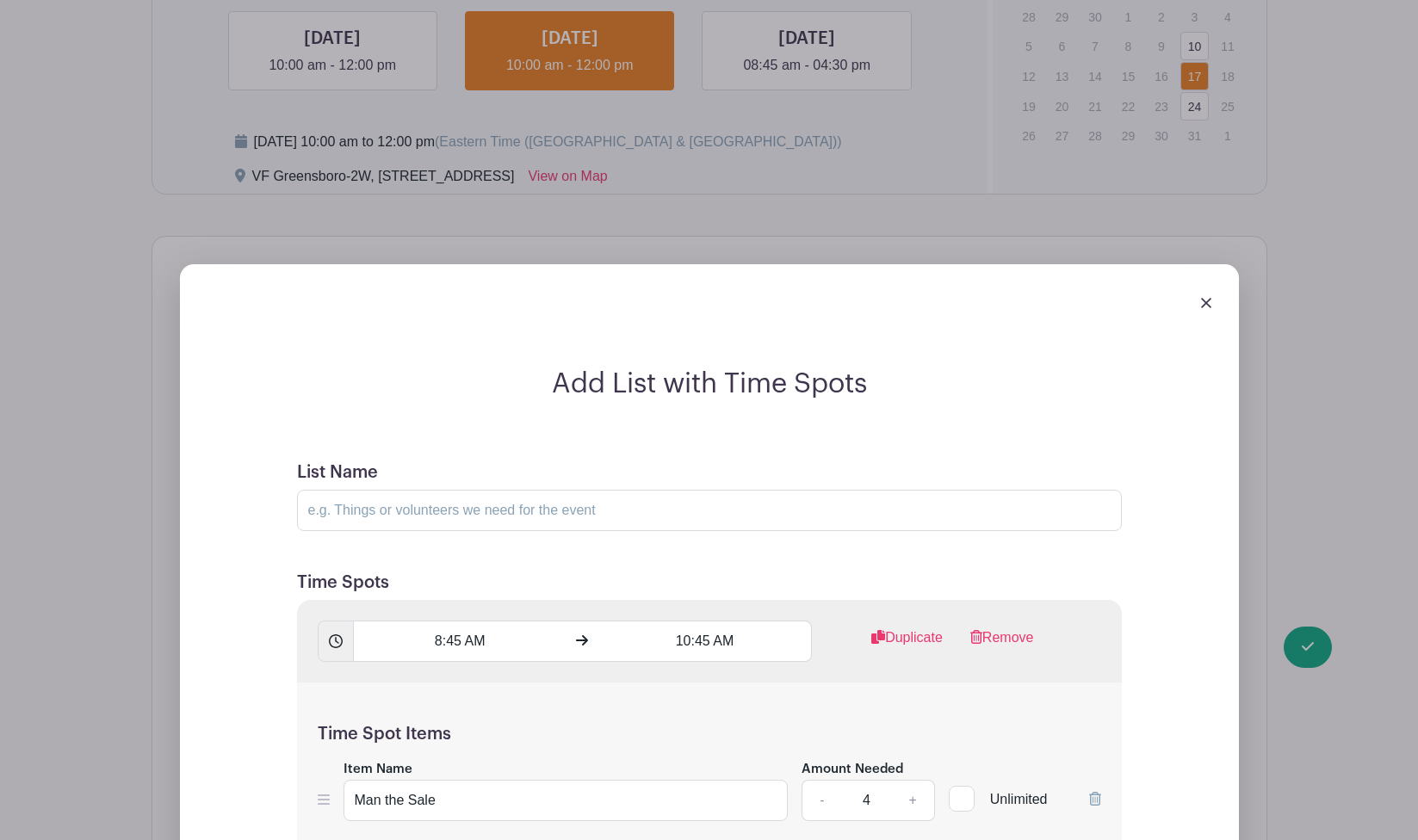
click at [1201, 308] on img at bounding box center [1206, 303] width 10 height 10
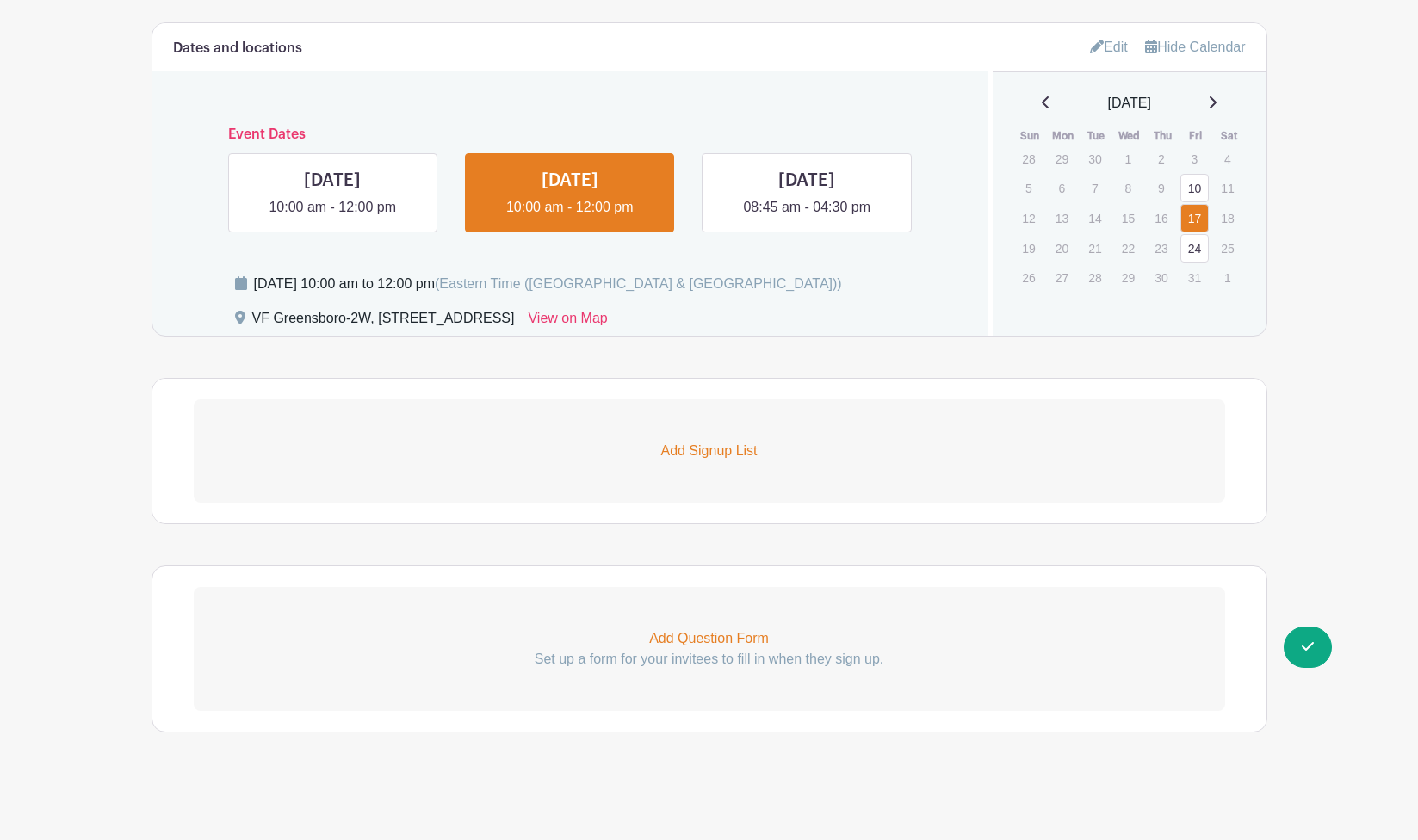
scroll to position [1059, 0]
click at [701, 440] on link "Add Signup List" at bounding box center [709, 451] width 1031 height 103
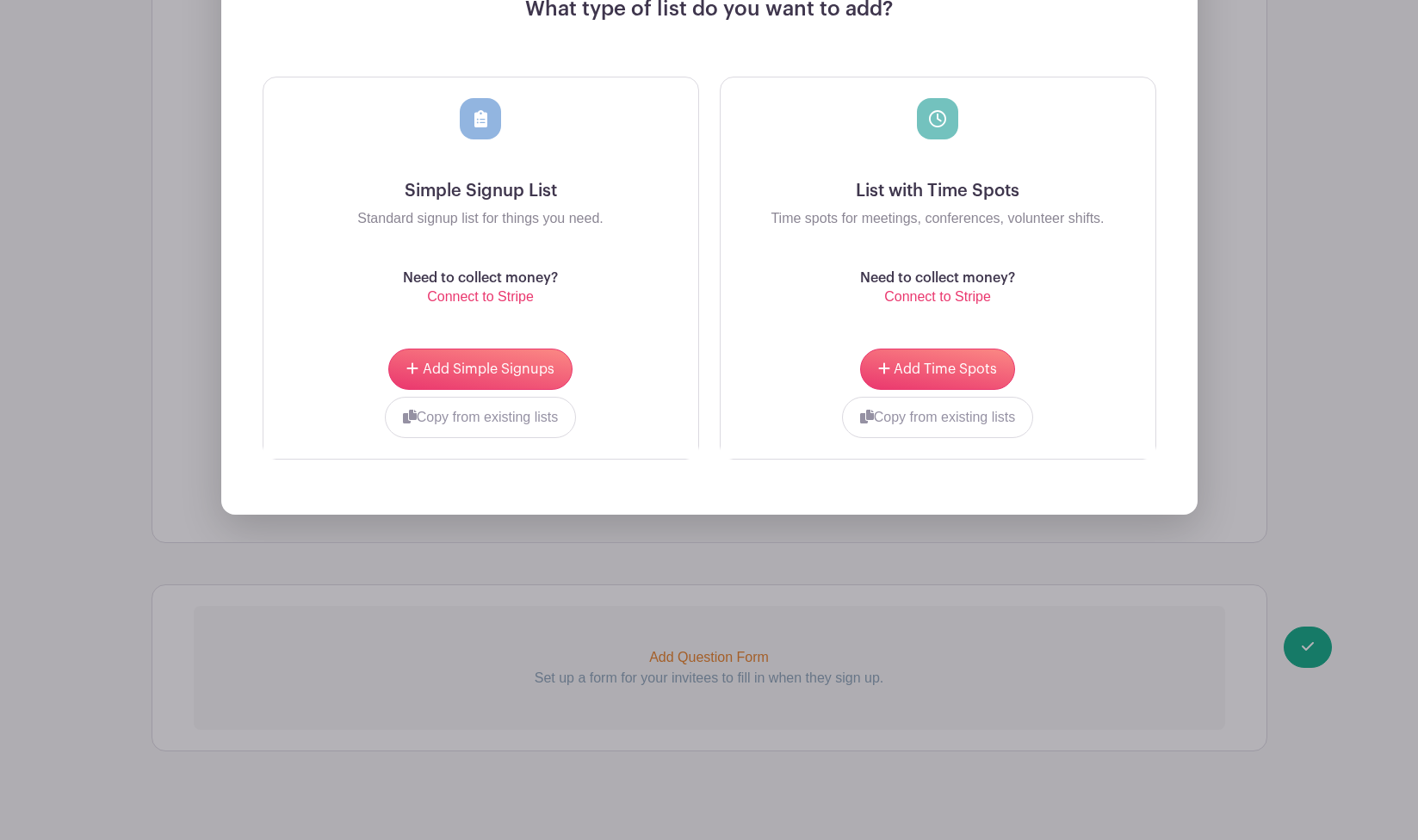
scroll to position [1596, 0]
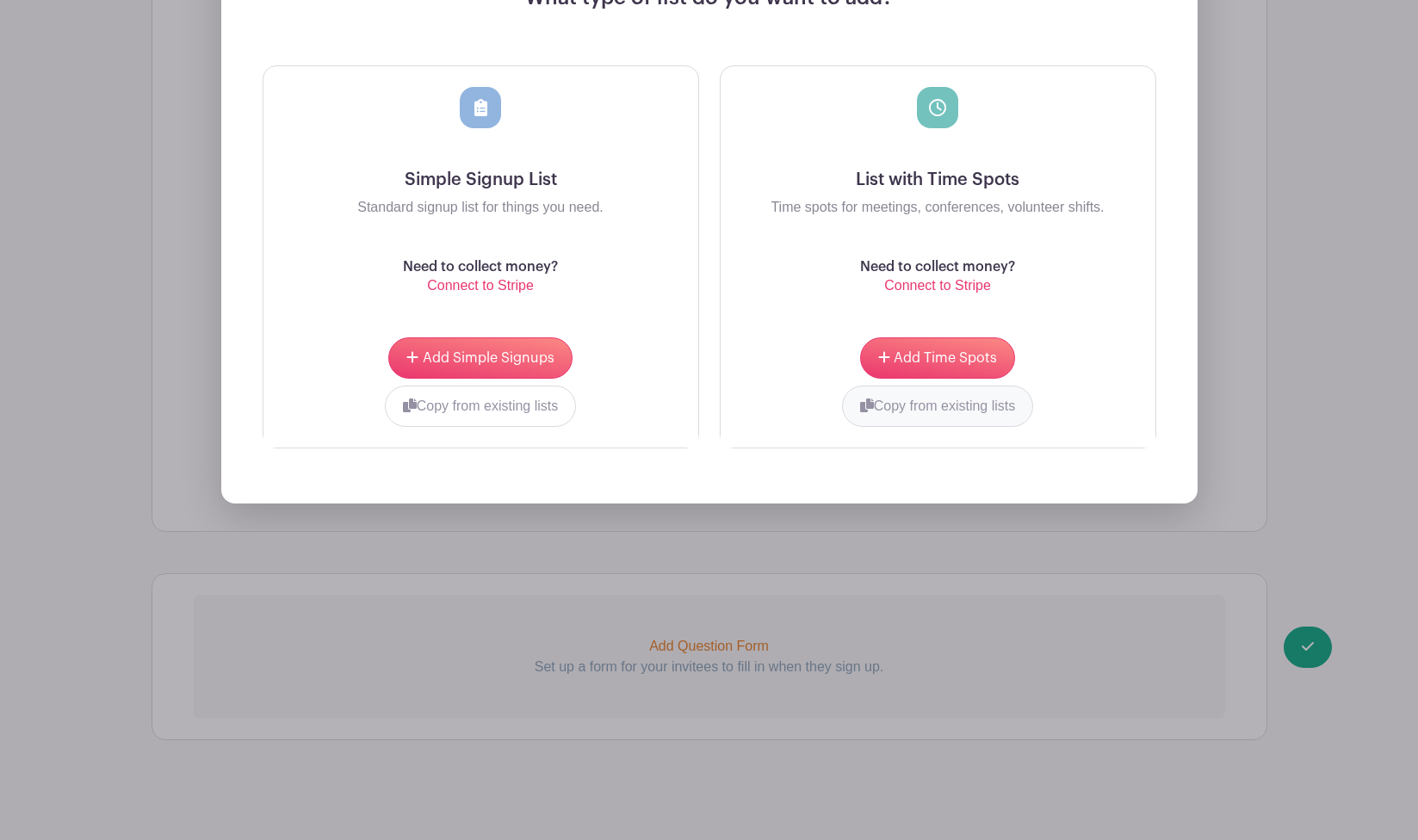
click at [938, 412] on button "Copy from existing lists" at bounding box center [938, 406] width 192 height 42
click at [899, 402] on div at bounding box center [872, 402] width 263 height 6
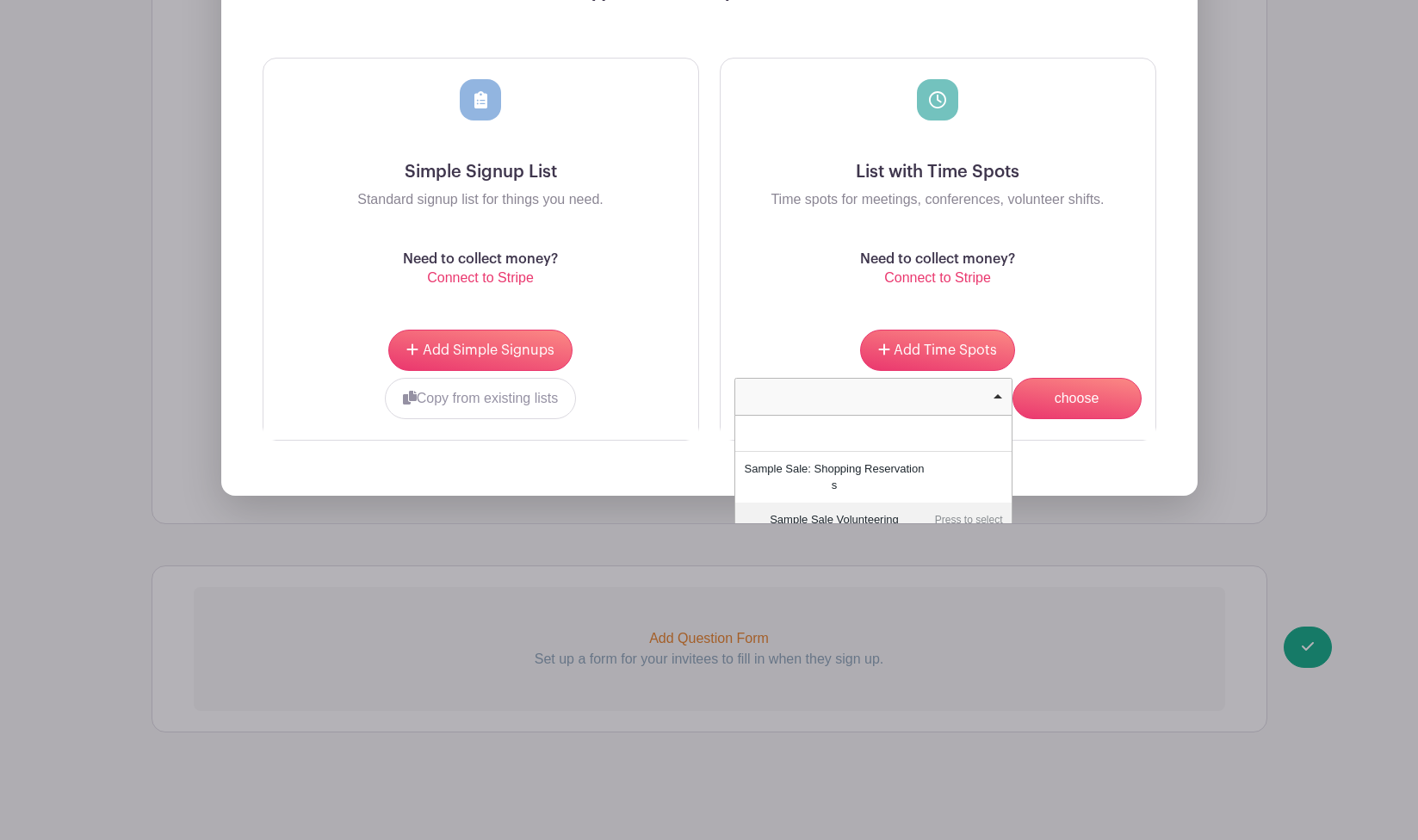
scroll to position [1604, 0]
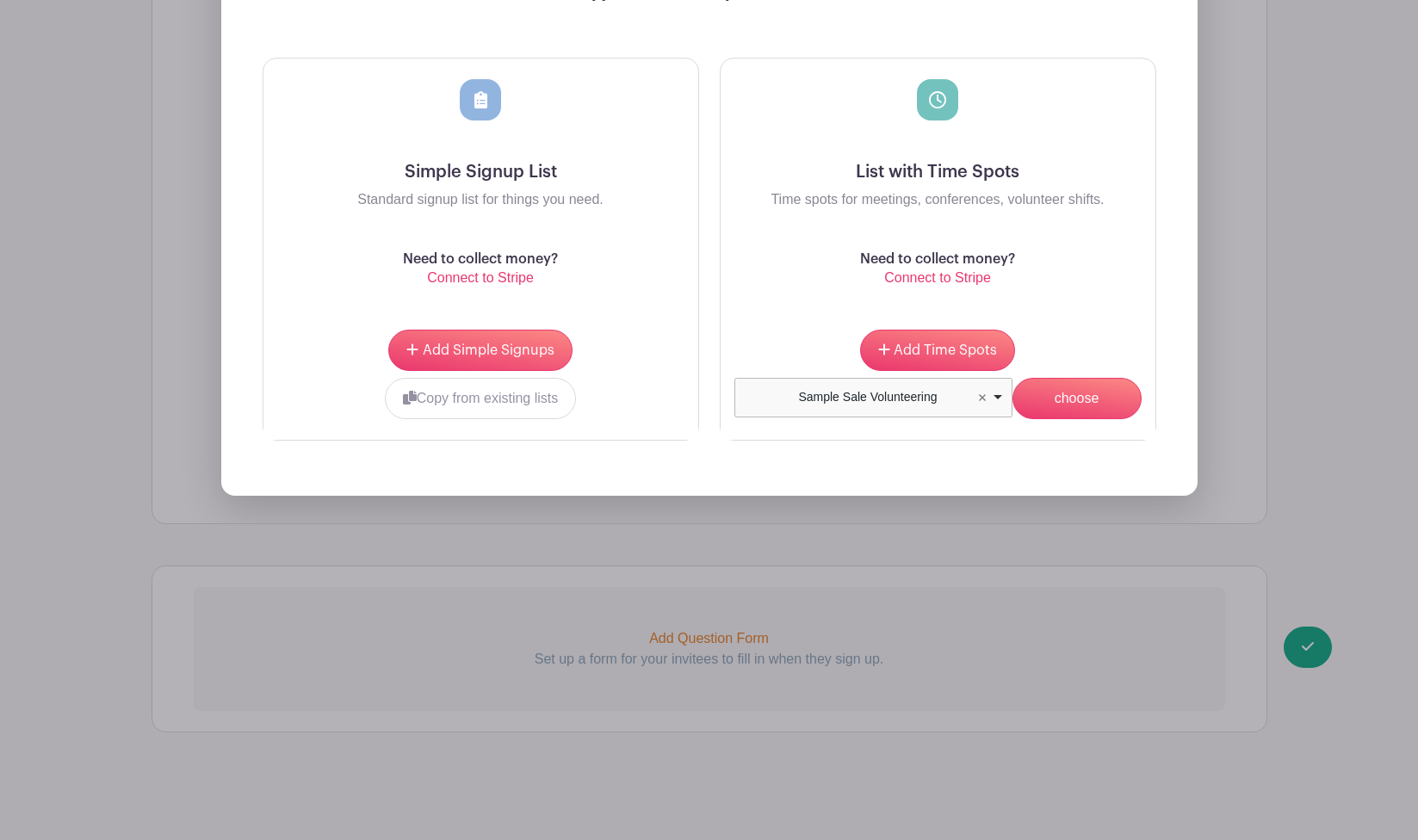
click at [1001, 398] on div "Sample Sale Volunteering Remove item" at bounding box center [872, 397] width 263 height 25
click at [1071, 400] on input "choose" at bounding box center [1077, 398] width 129 height 42
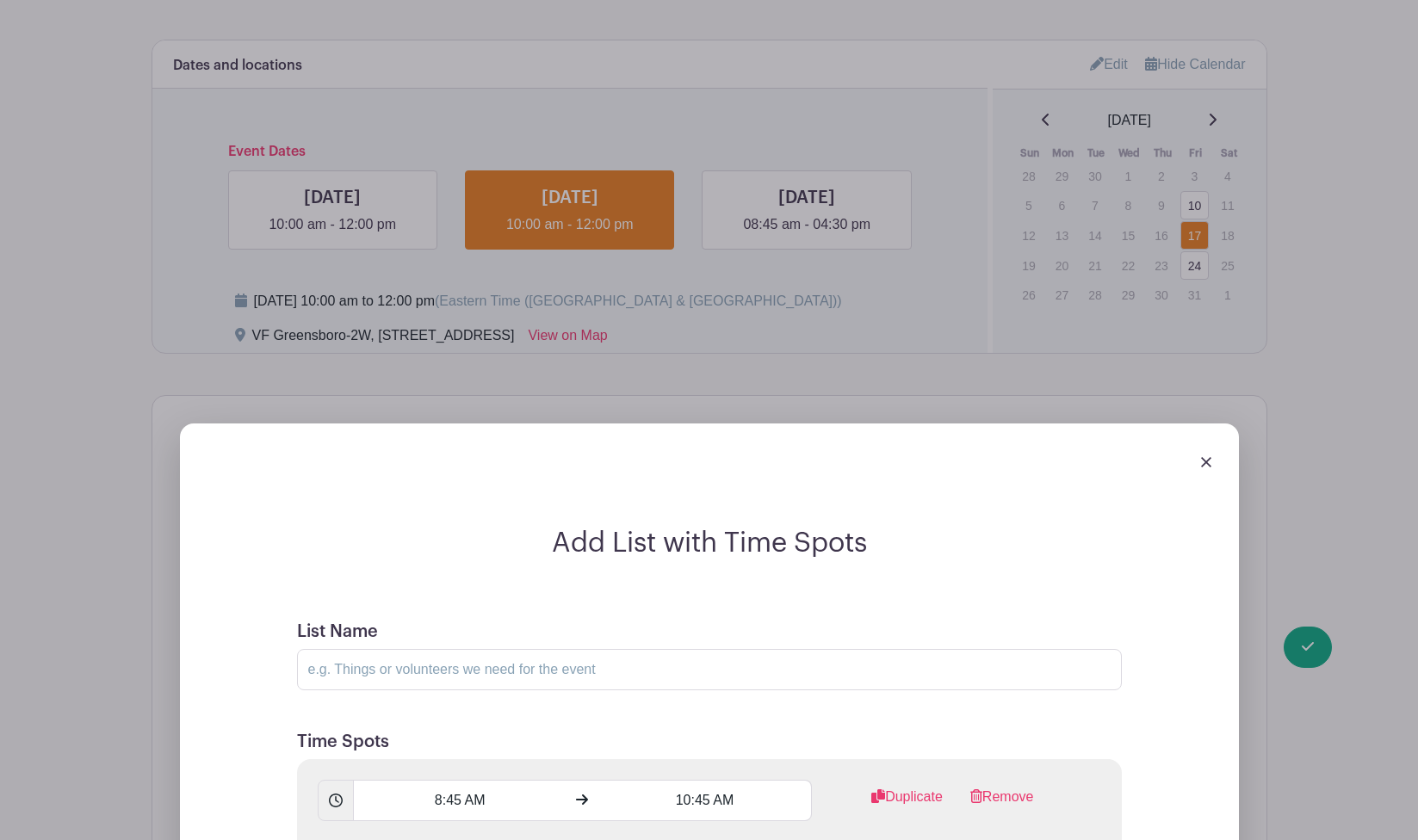
scroll to position [1040, 0]
click at [1217, 470] on div at bounding box center [709, 462] width 1031 height 48
click at [1207, 467] on img at bounding box center [1206, 462] width 10 height 10
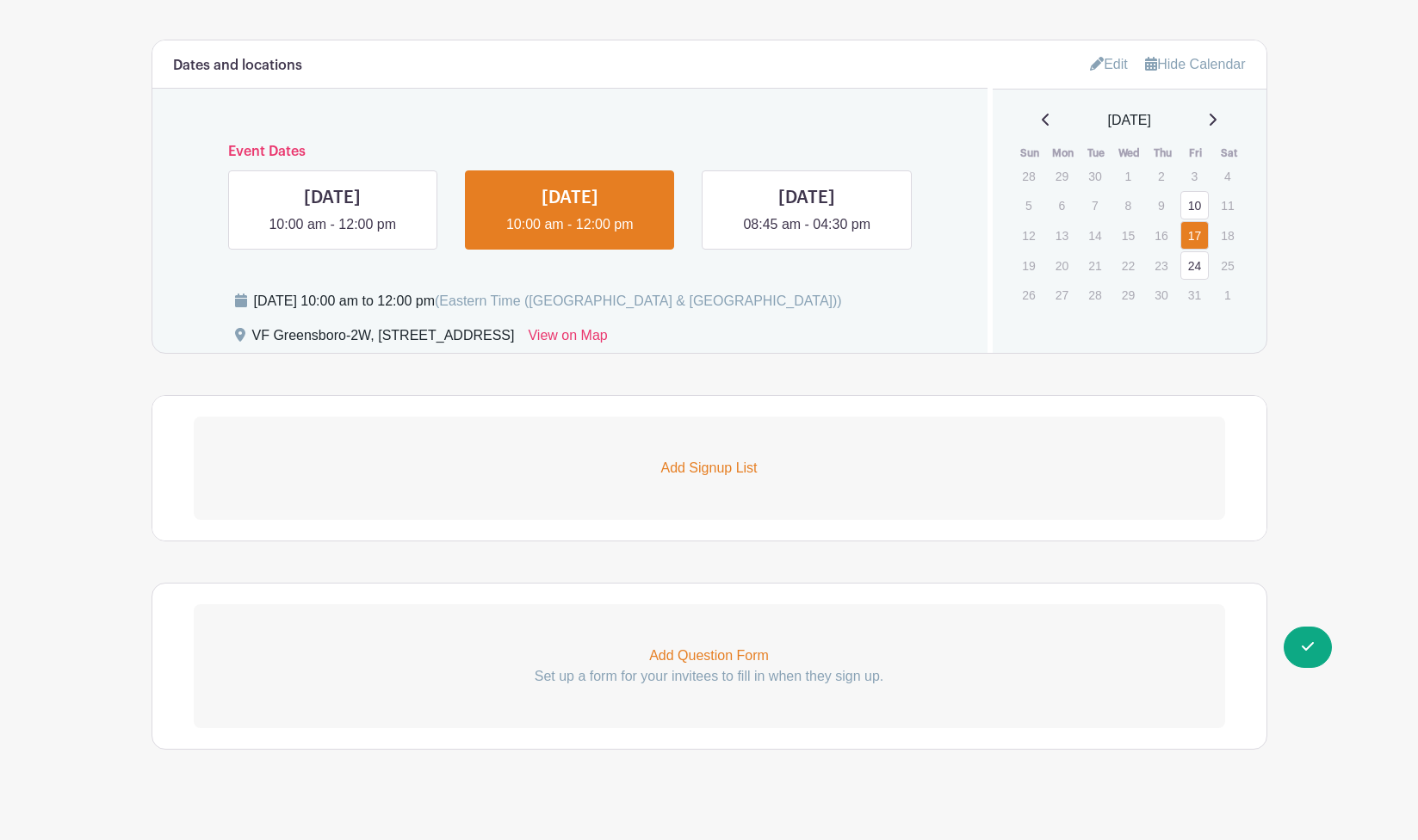
click at [715, 457] on link "Add Signup List" at bounding box center [709, 468] width 1031 height 103
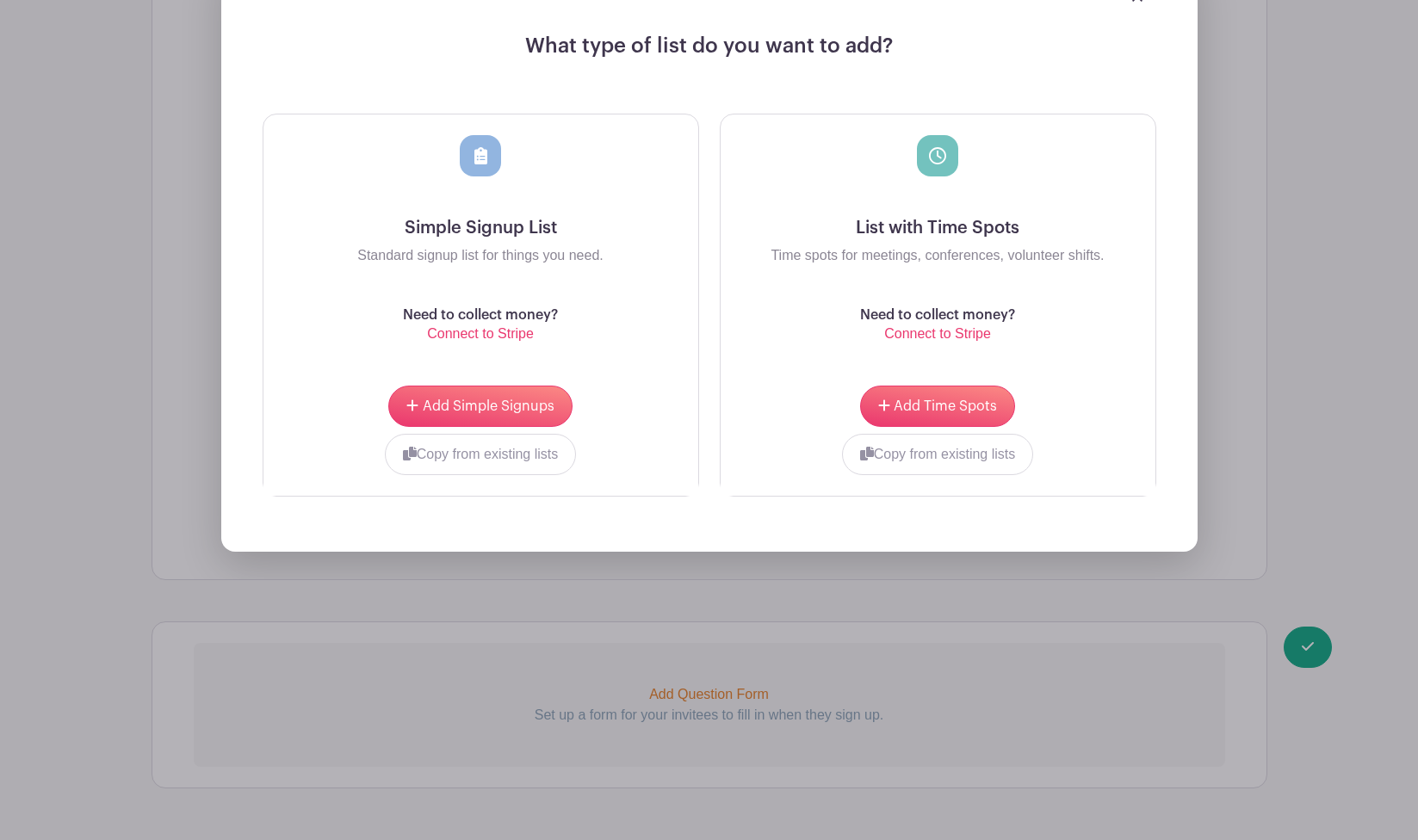
scroll to position [1582, 0]
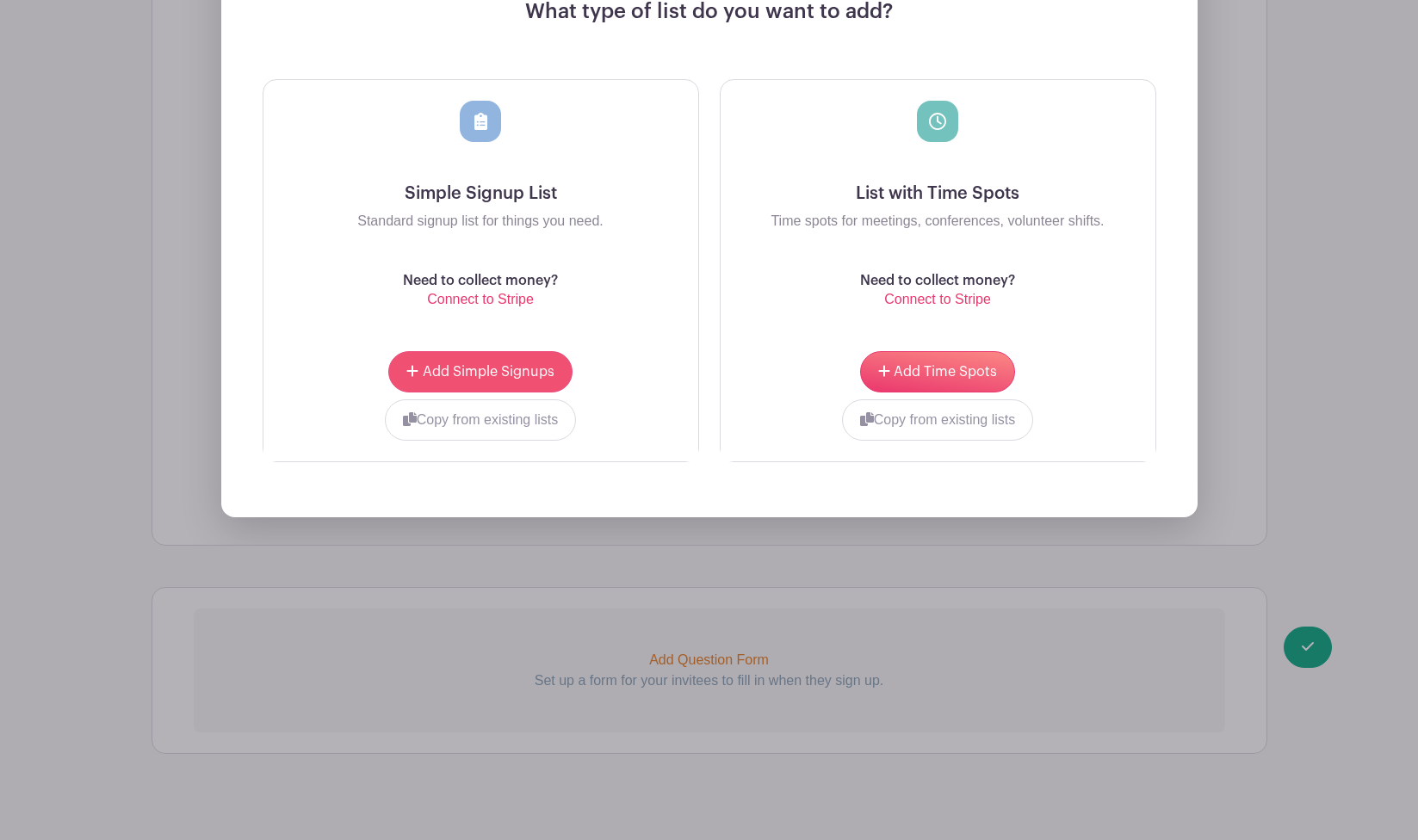
click at [469, 375] on span "Add Simple Signups" at bounding box center [488, 371] width 132 height 14
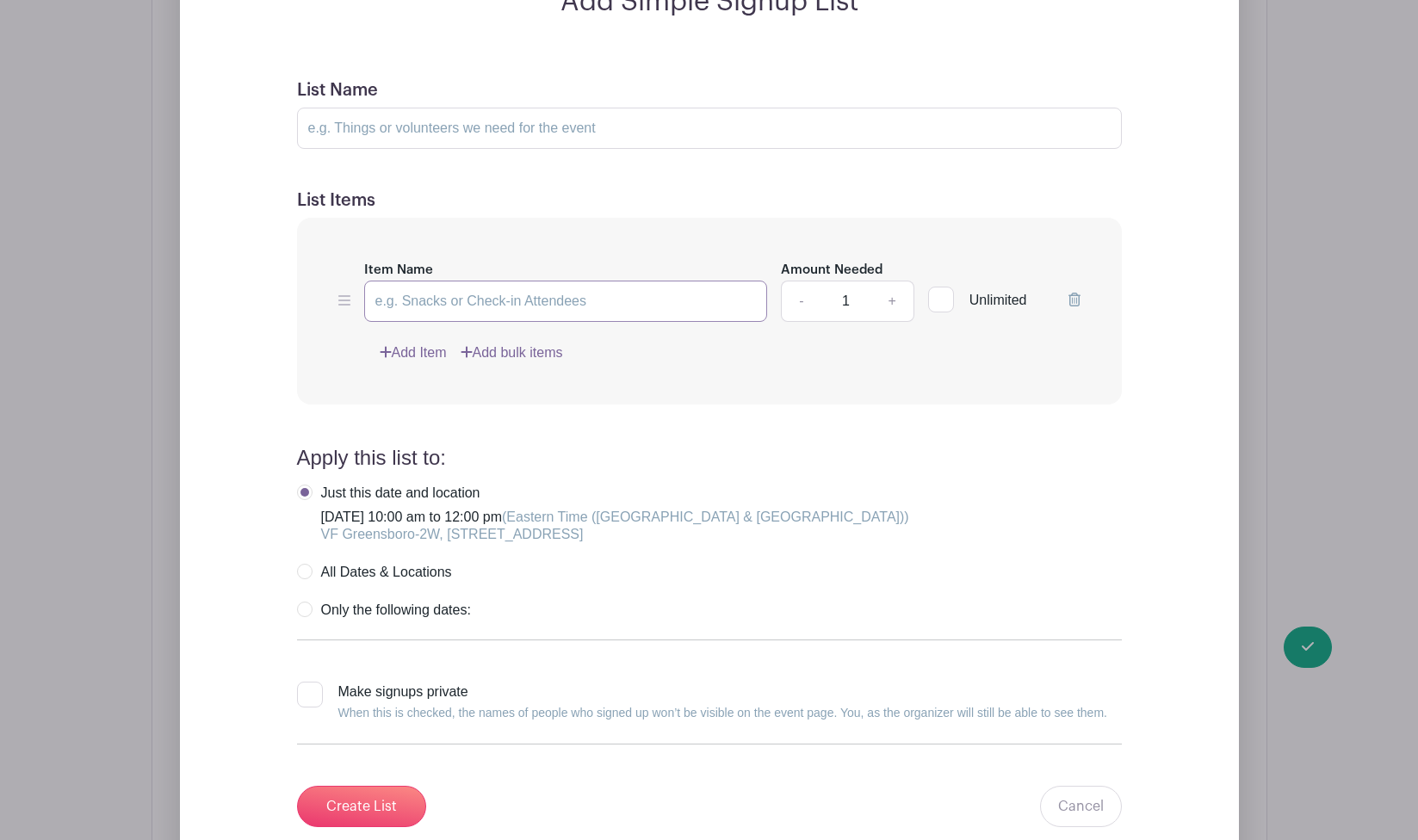
click at [464, 292] on input "Item Name" at bounding box center [565, 301] width 403 height 42
type input "V"
type input "Sample Sale Organizing"
click at [893, 305] on link "+" at bounding box center [892, 301] width 43 height 42
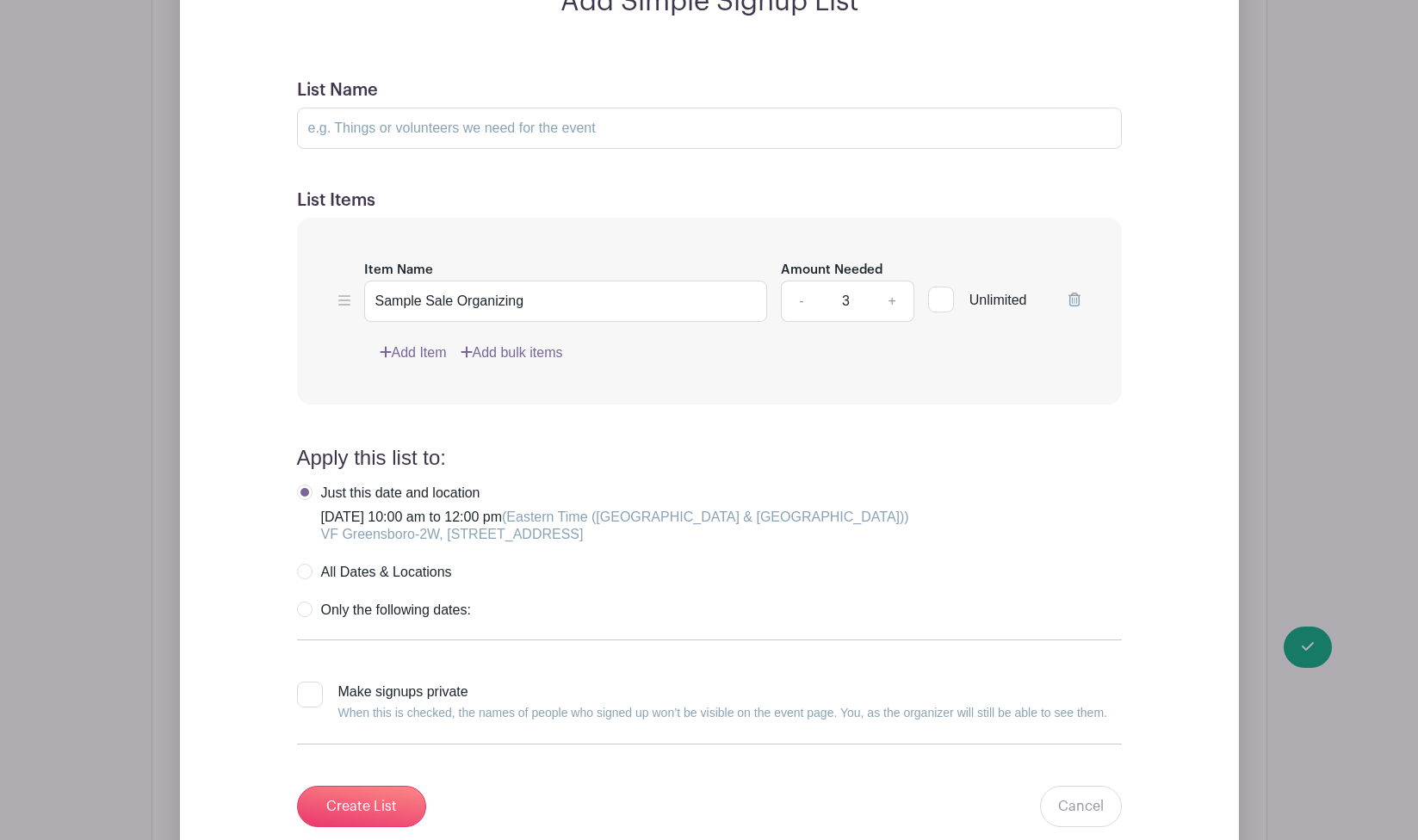
click at [893, 305] on link "+" at bounding box center [892, 301] width 43 height 42
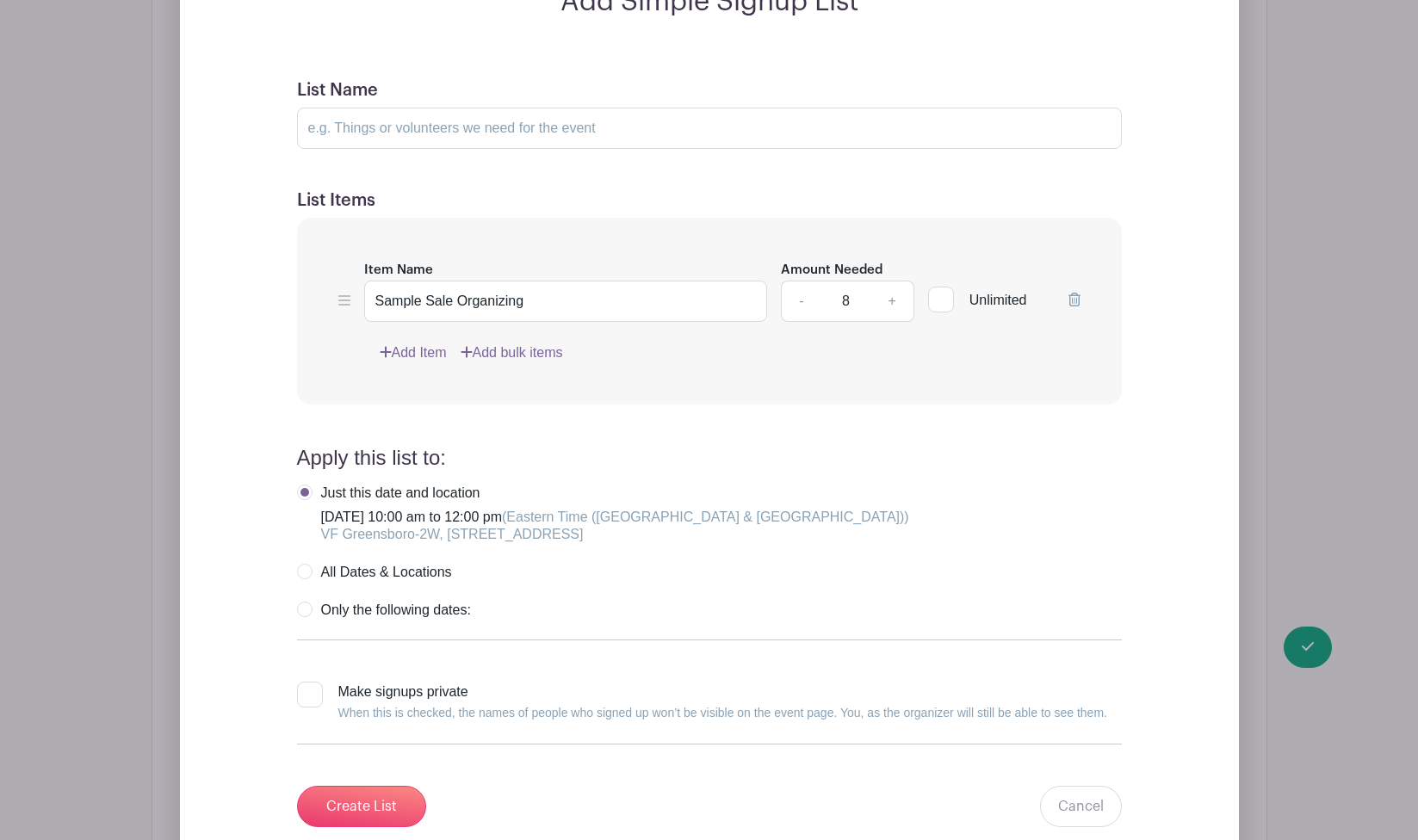
click at [893, 305] on link "+" at bounding box center [892, 301] width 43 height 42
type input "10"
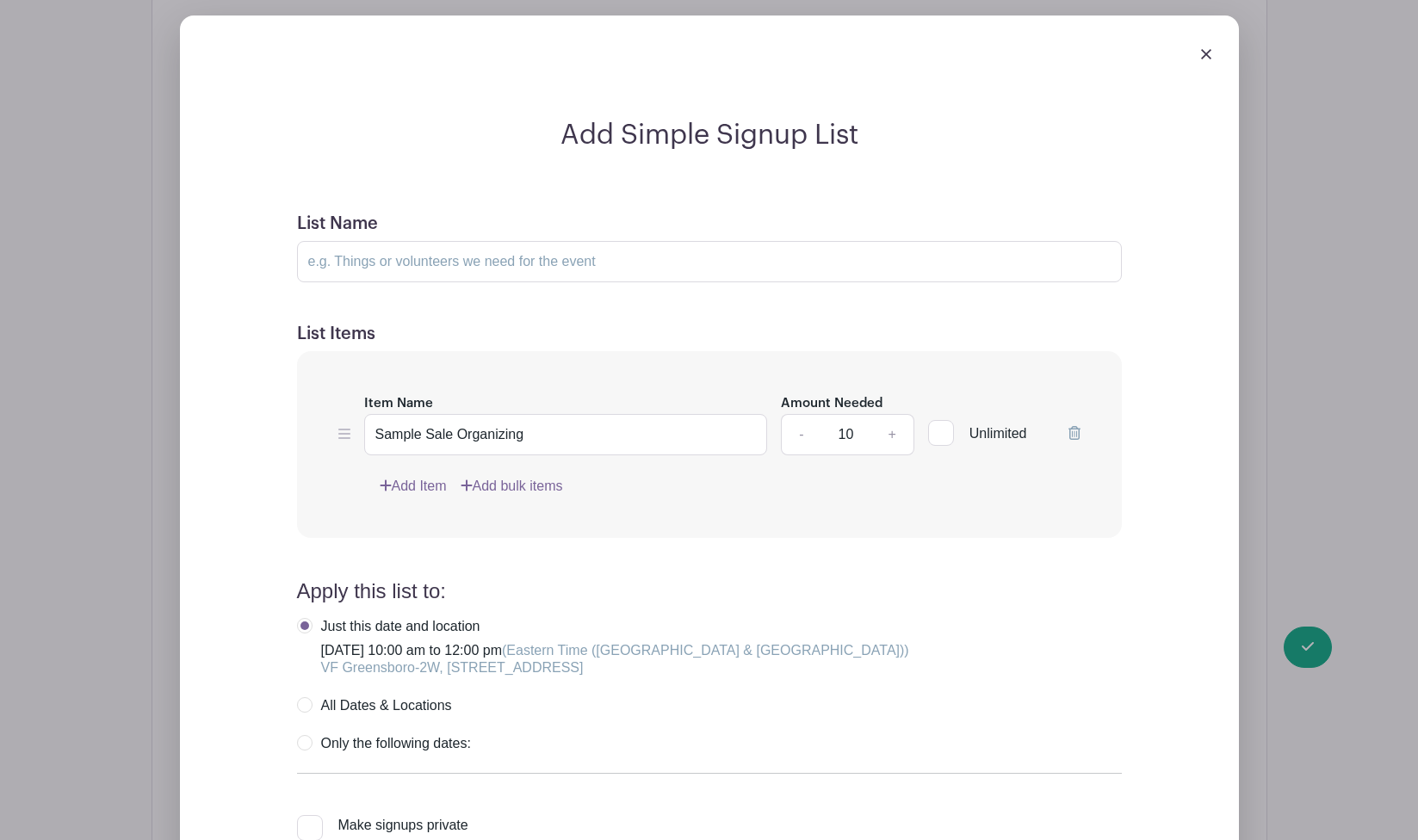
scroll to position [1448, 0]
click at [490, 264] on input "List Name" at bounding box center [709, 262] width 824 height 42
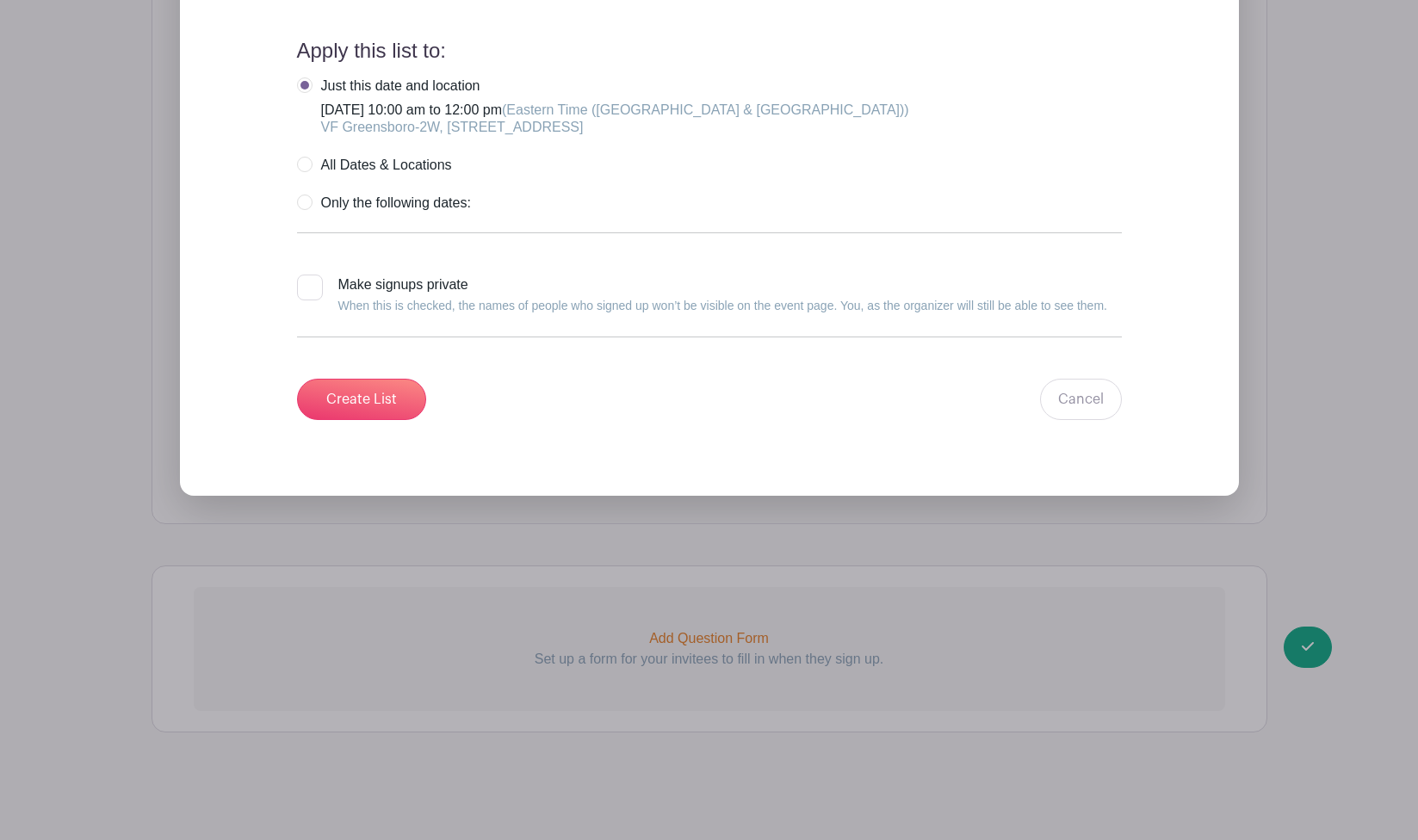
scroll to position [1989, 0]
type input "Volunteers Needed"
click at [390, 399] on input "Create List" at bounding box center [362, 399] width 129 height 42
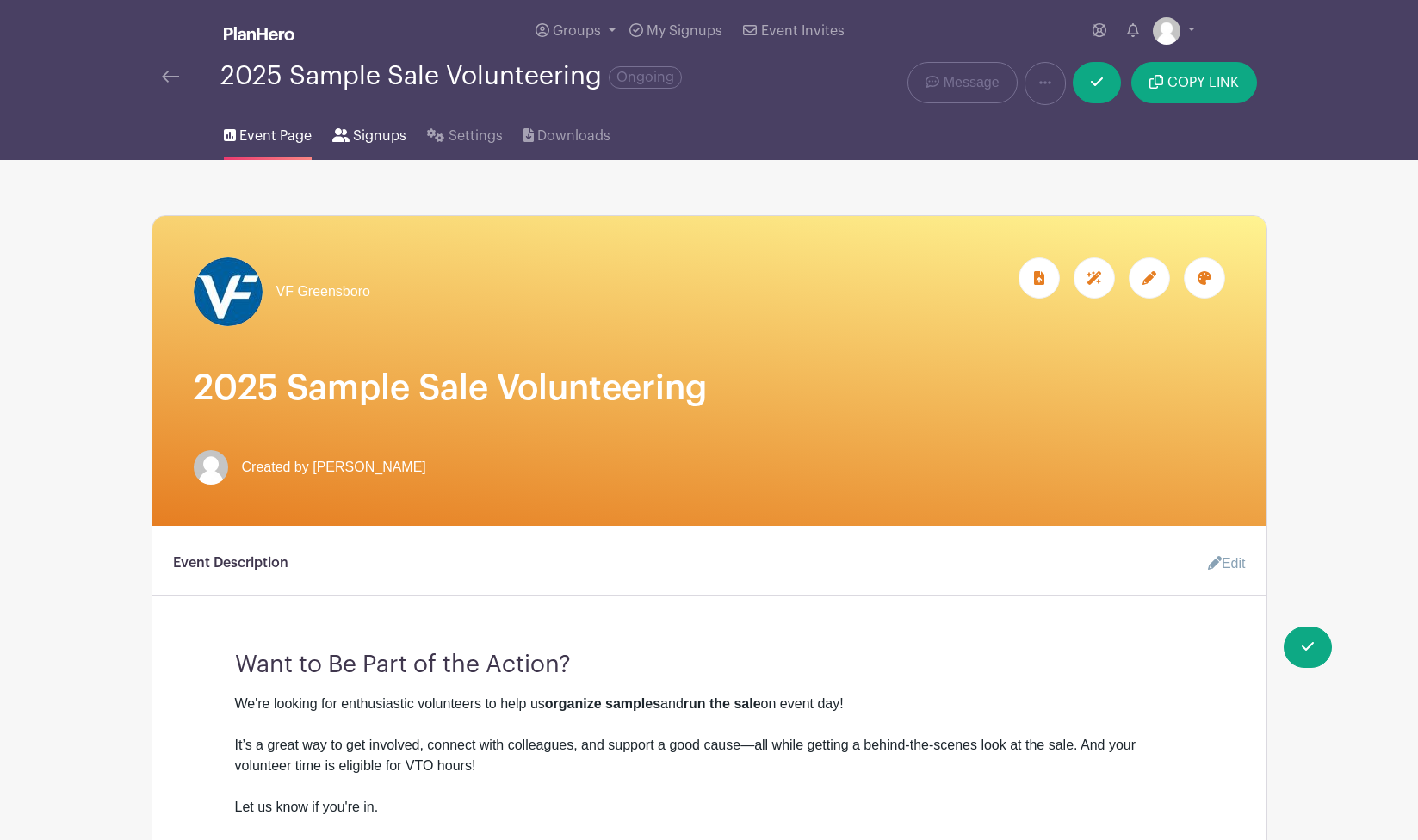
scroll to position [0, 0]
click at [393, 141] on span "Signups" at bounding box center [379, 136] width 54 height 20
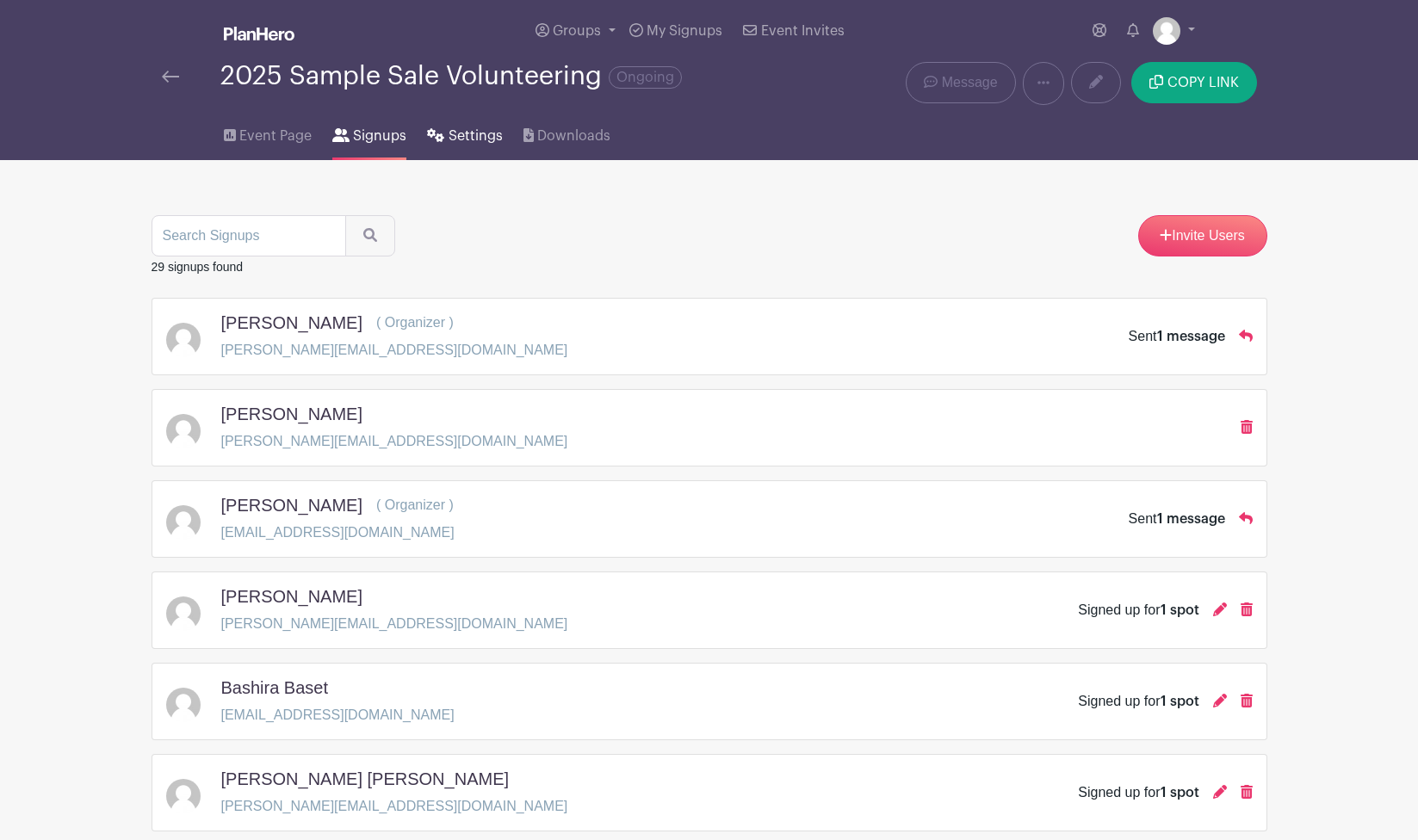
click at [437, 142] on icon at bounding box center [436, 135] width 18 height 14
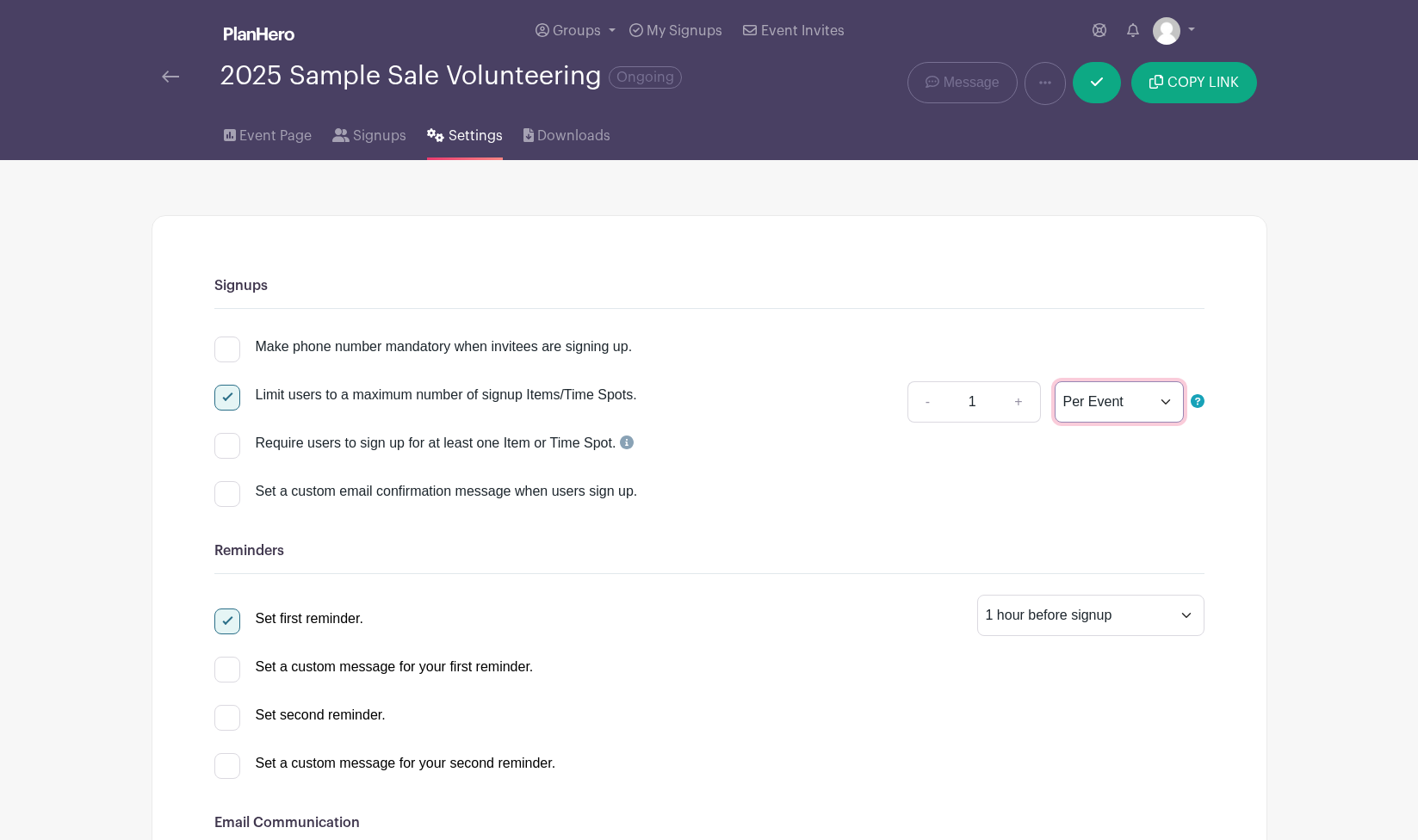
select select "item"
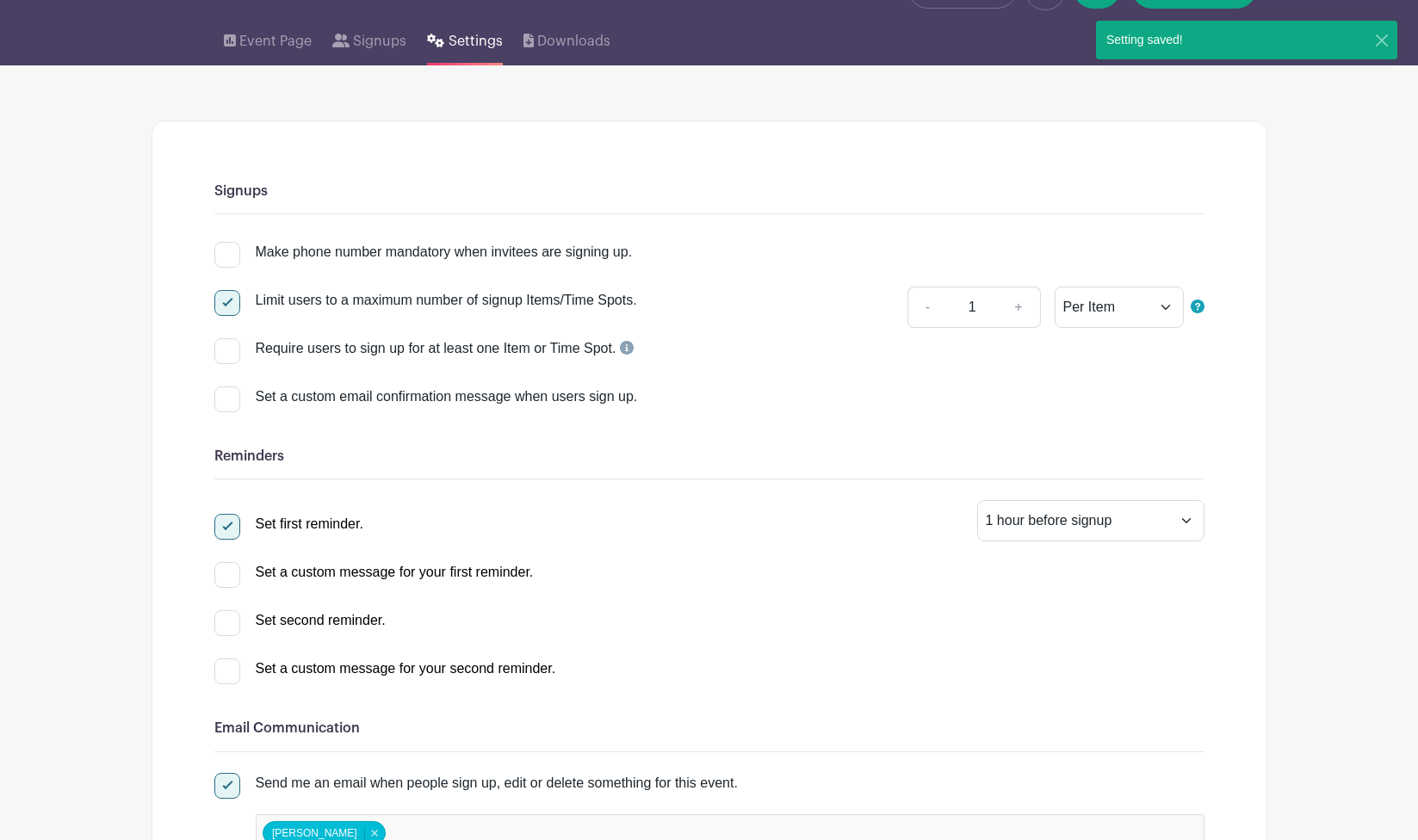
scroll to position [101, 0]
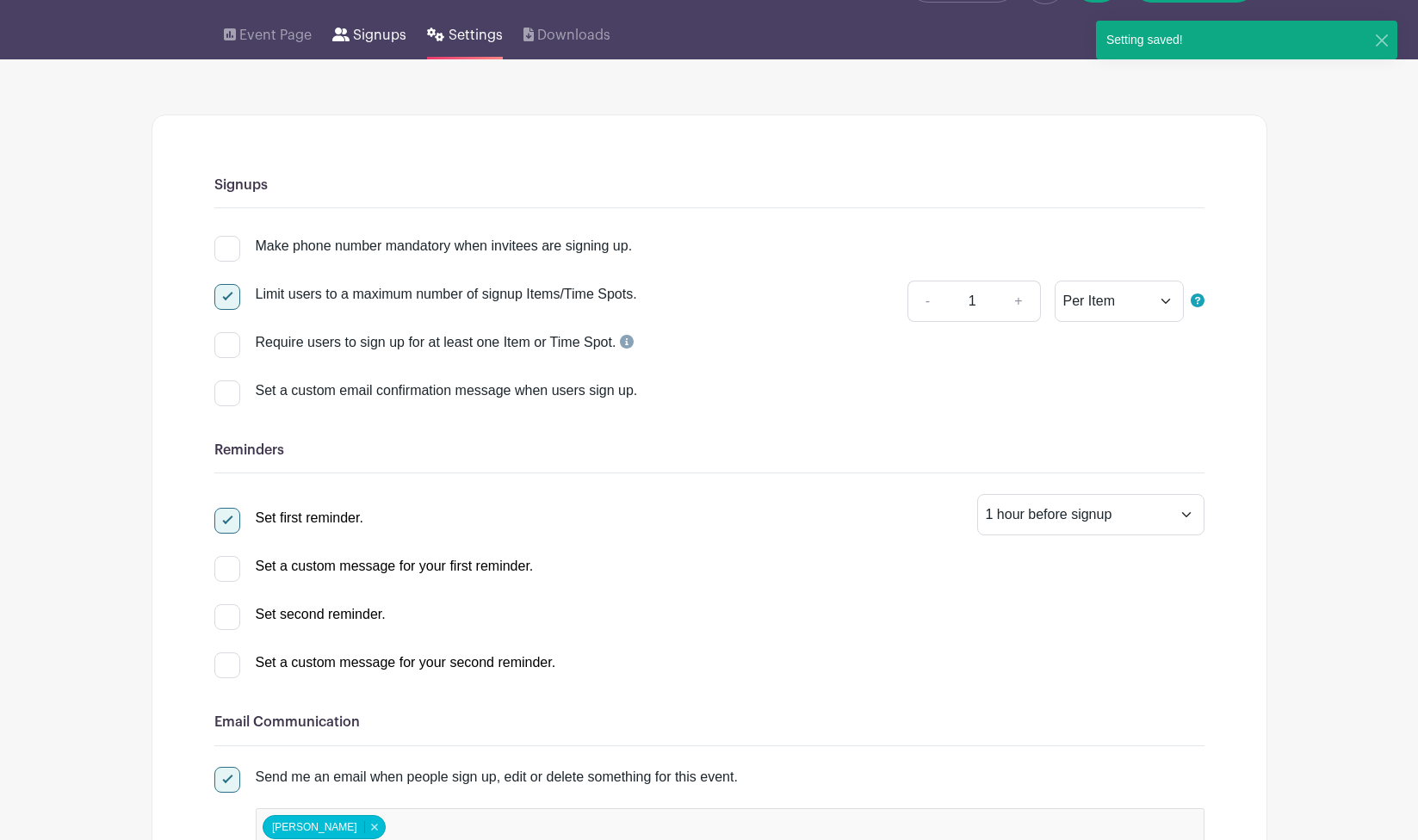
click at [377, 40] on span "Signups" at bounding box center [379, 35] width 54 height 20
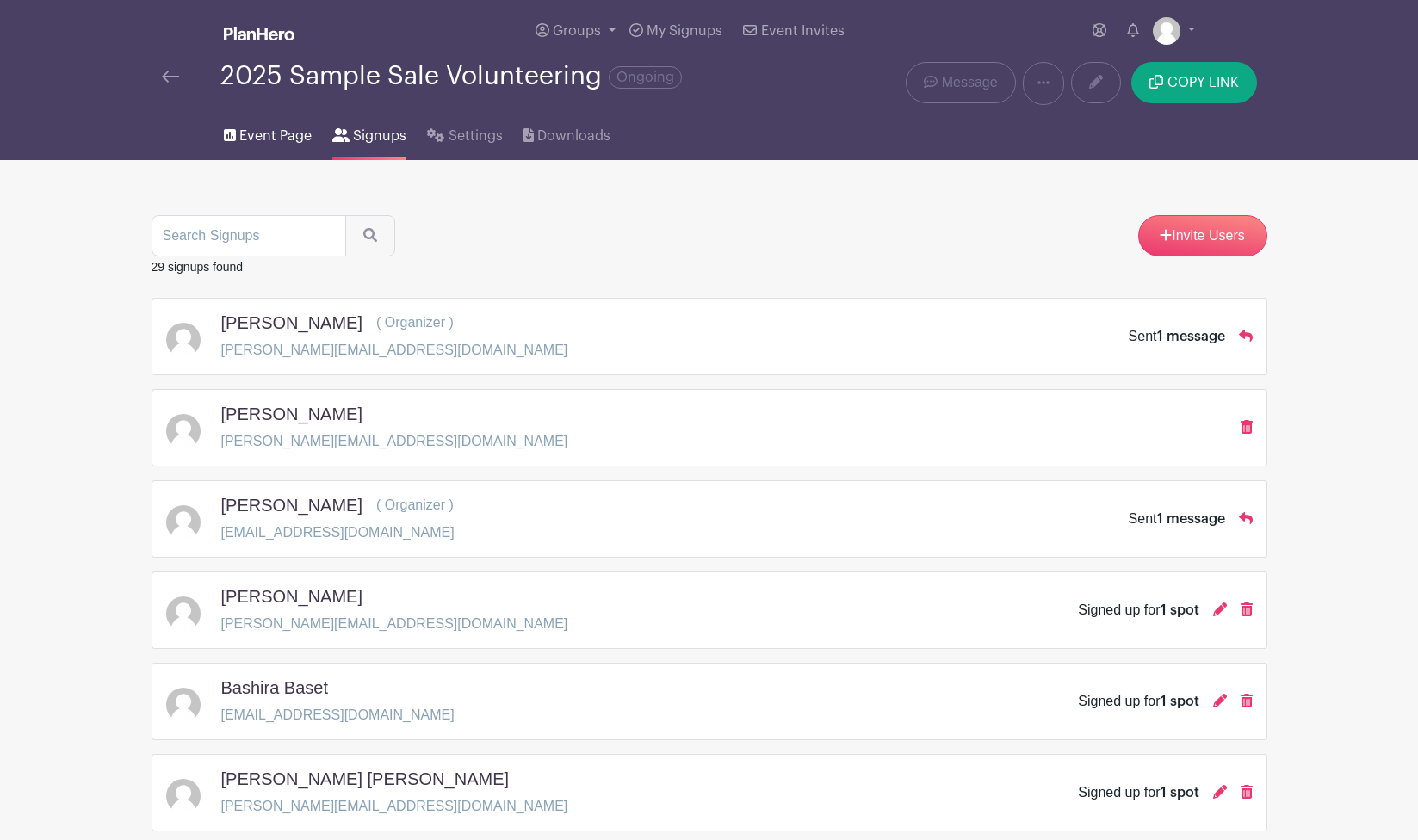
click at [263, 138] on span "Event Page" at bounding box center [275, 136] width 72 height 20
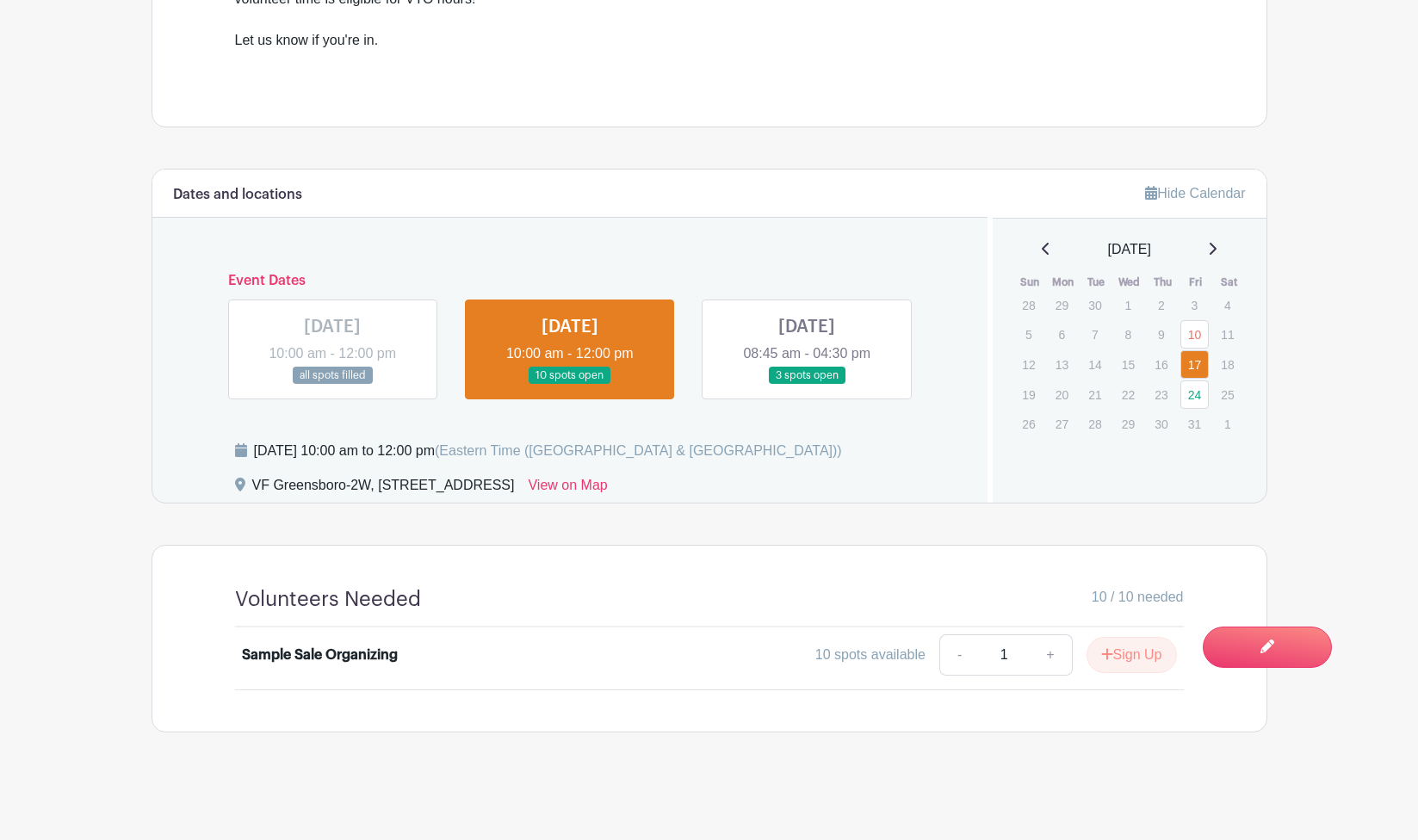
scroll to position [734, 0]
click at [1345, 571] on main "Groups All Groups VF Greensboro Add New Group My Signups Event Invites My accou…" at bounding box center [709, 54] width 1418 height 1575
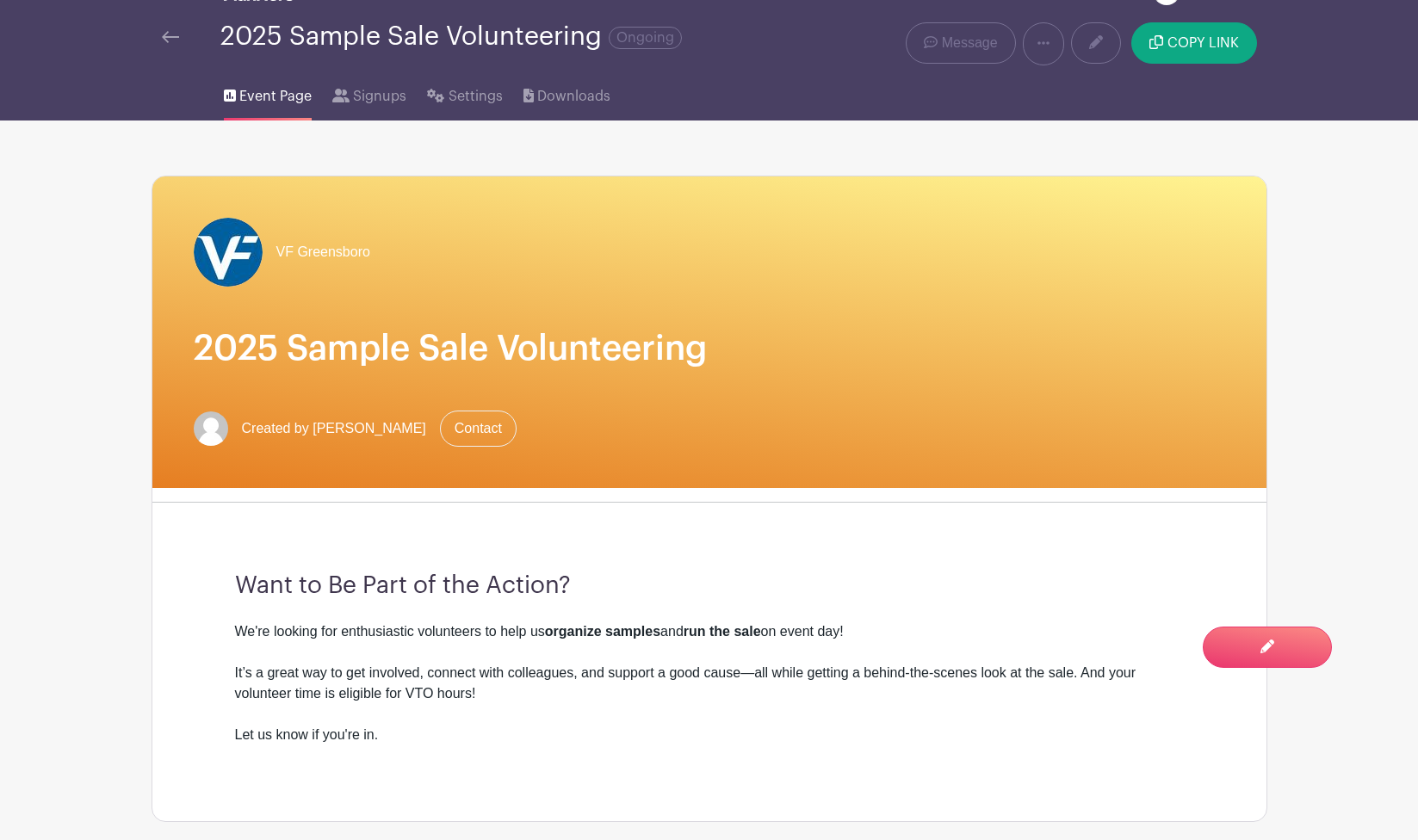
scroll to position [40, 0]
click at [172, 43] on img at bounding box center [170, 37] width 18 height 12
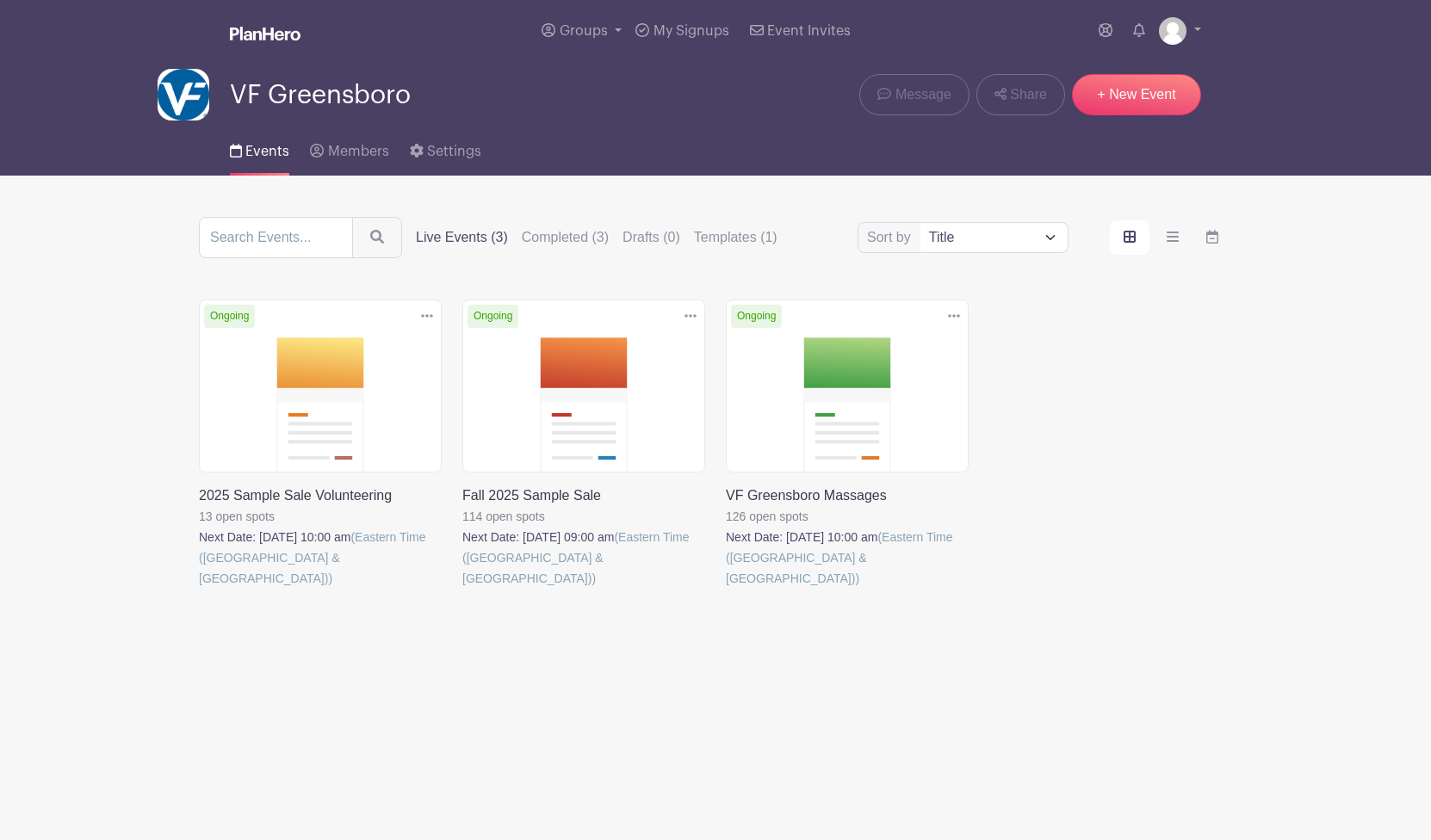
click at [198, 589] on link at bounding box center [198, 589] width 0 height 0
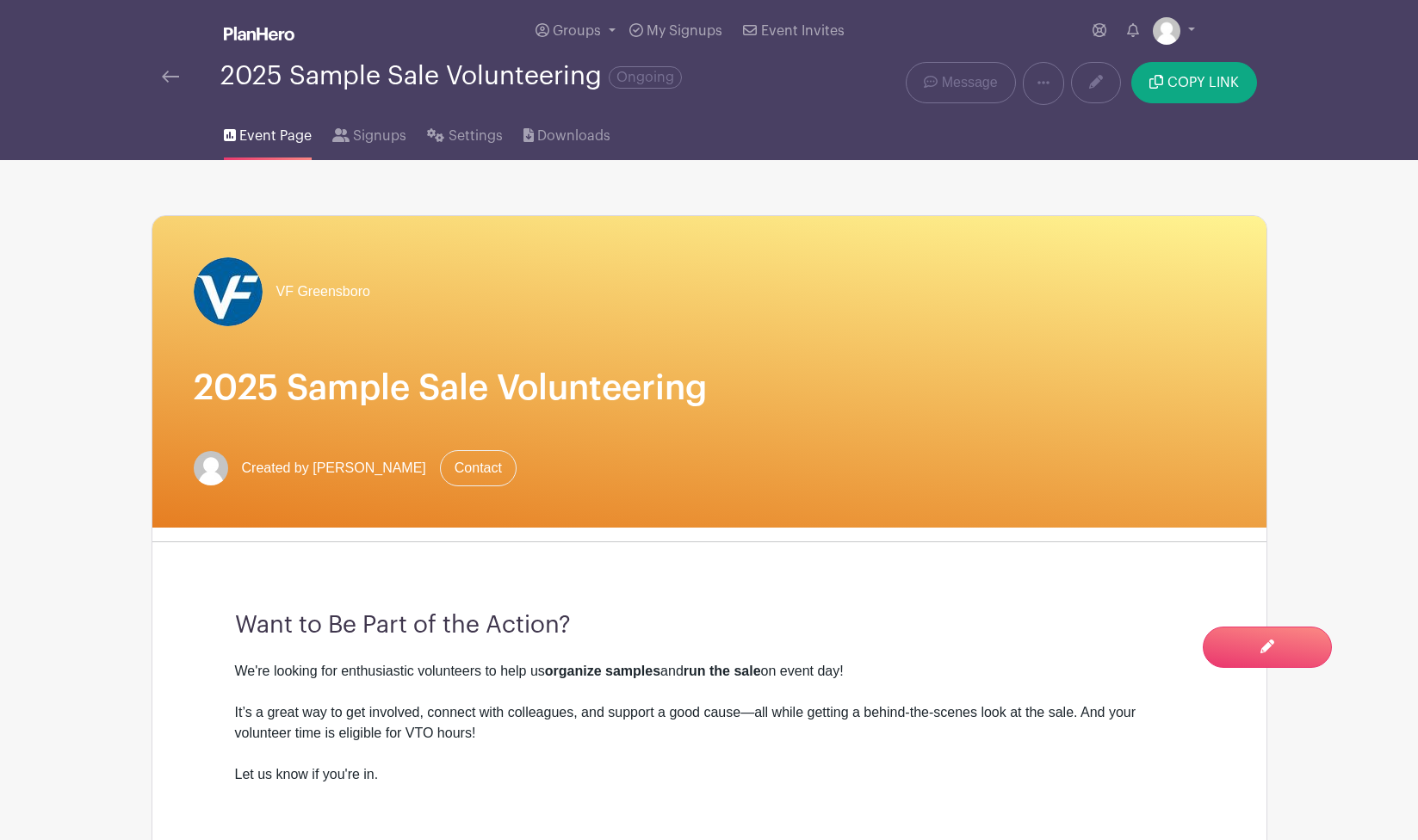
click at [1198, 106] on div "Event Page Signups Settings Downloads" at bounding box center [709, 133] width 1136 height 55
click at [1194, 82] on span "COPY LINK" at bounding box center [1203, 82] width 71 height 14
